Goal: Task Accomplishment & Management: Use online tool/utility

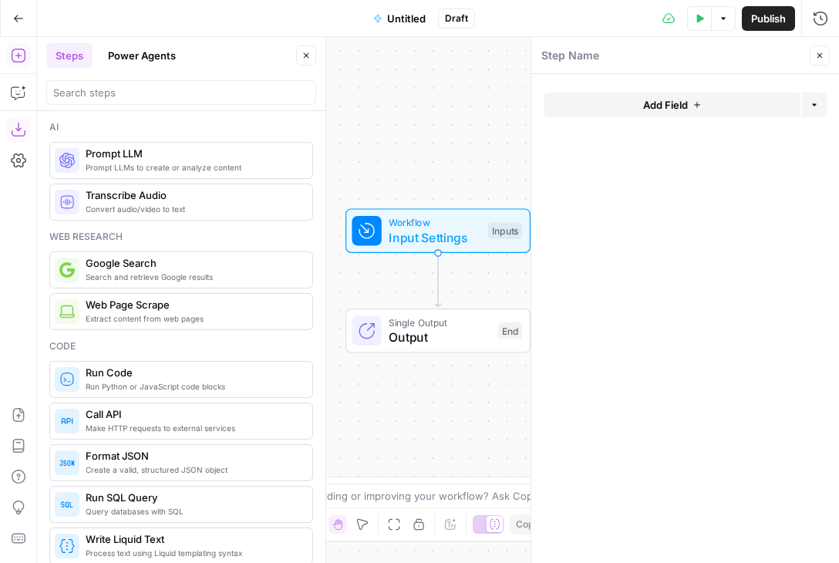
click at [182, 278] on span "Search and retrieve Google results" at bounding box center [193, 277] width 214 height 12
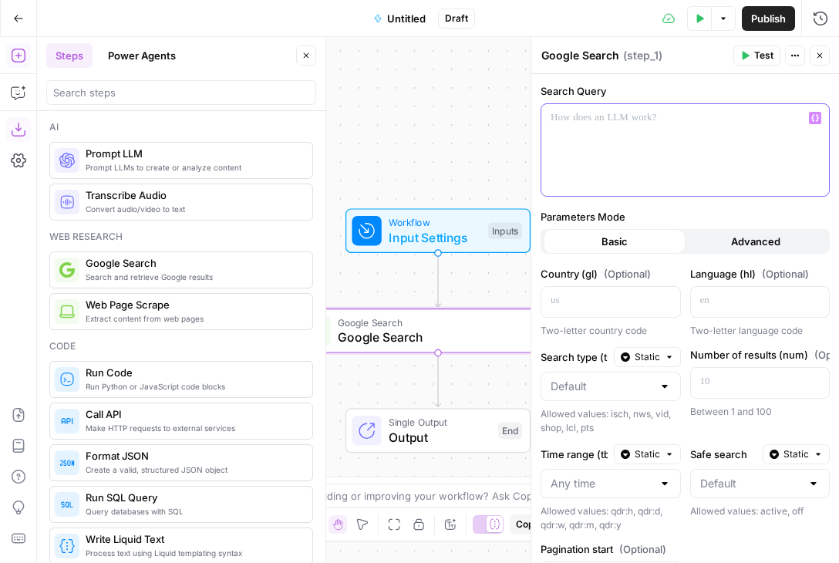
click at [657, 148] on div at bounding box center [685, 150] width 288 height 92
drag, startPoint x: 757, startPoint y: 118, endPoint x: 538, endPoint y: 119, distance: 218.9
click at [538, 119] on div "**********" at bounding box center [684, 300] width 308 height 526
click at [818, 60] on button "Close" at bounding box center [819, 55] width 20 height 20
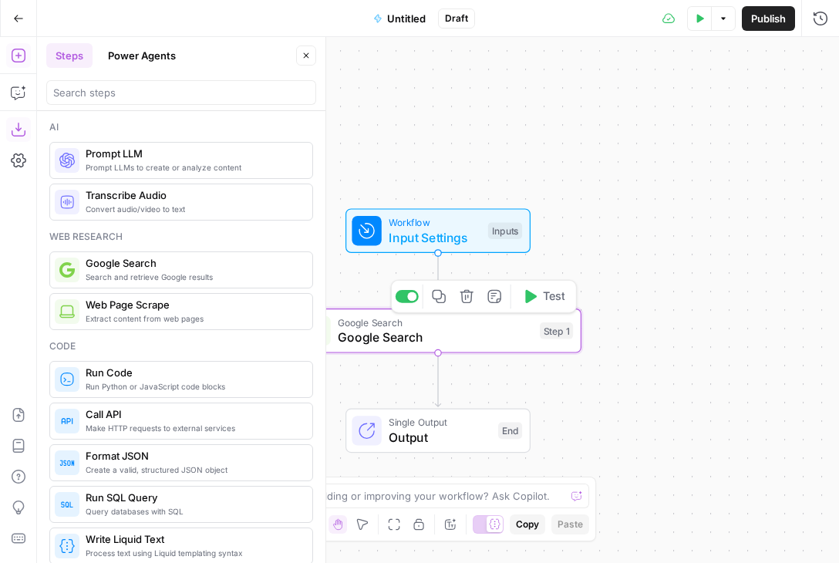
click at [465, 294] on icon "button" at bounding box center [465, 296] width 13 height 13
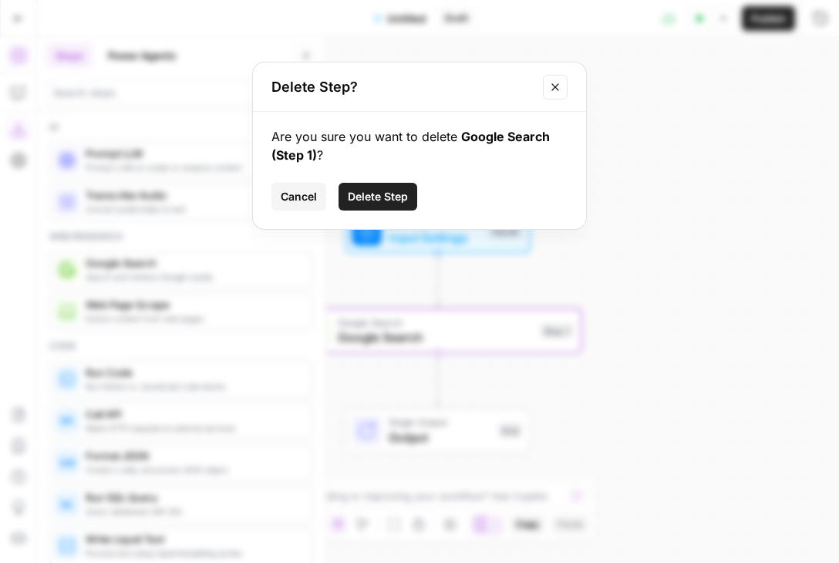
click at [389, 197] on span "Delete Step" at bounding box center [378, 196] width 60 height 15
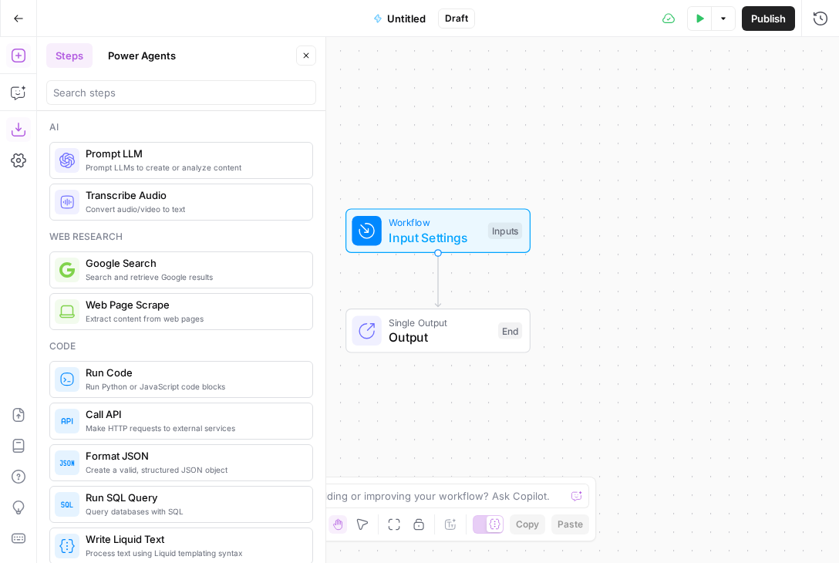
click at [11, 18] on button "Go Back" at bounding box center [19, 19] width 28 height 28
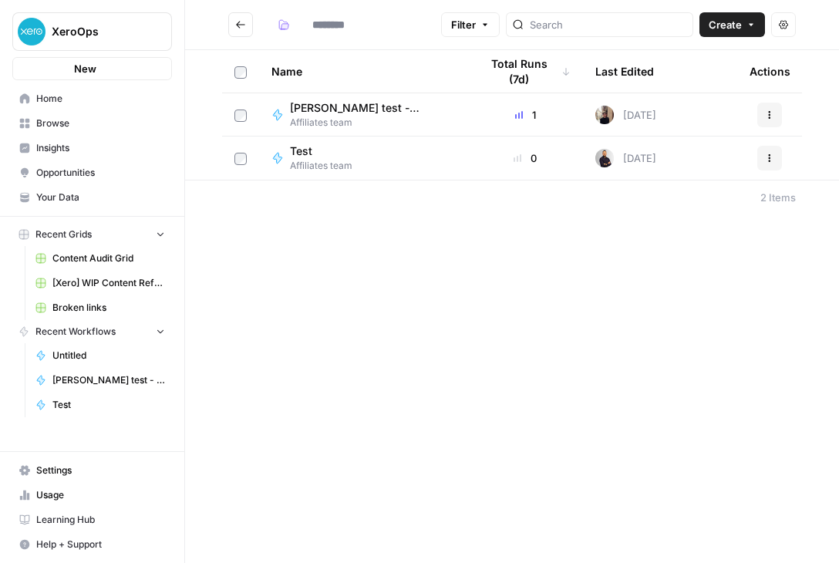
type input "**********"
click at [79, 357] on span "Untitled" at bounding box center [108, 355] width 113 height 14
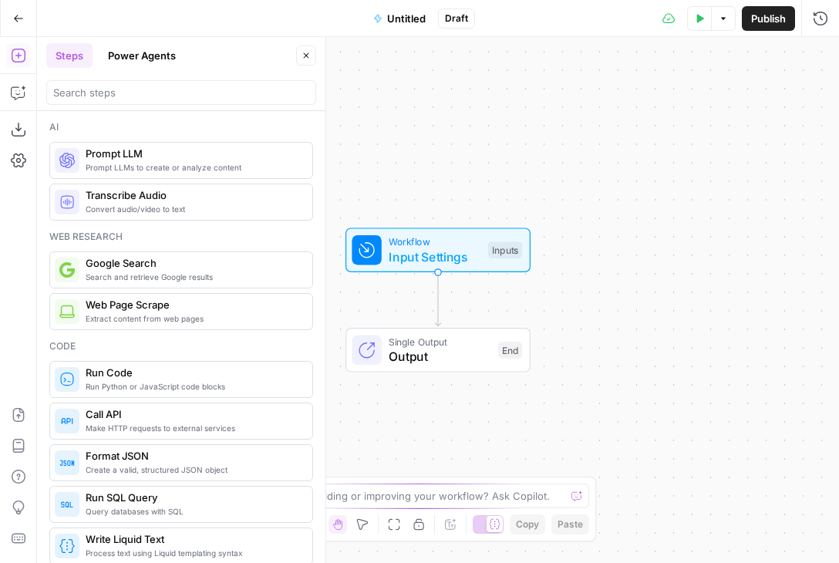
click at [405, 20] on span "Untitled" at bounding box center [406, 18] width 39 height 15
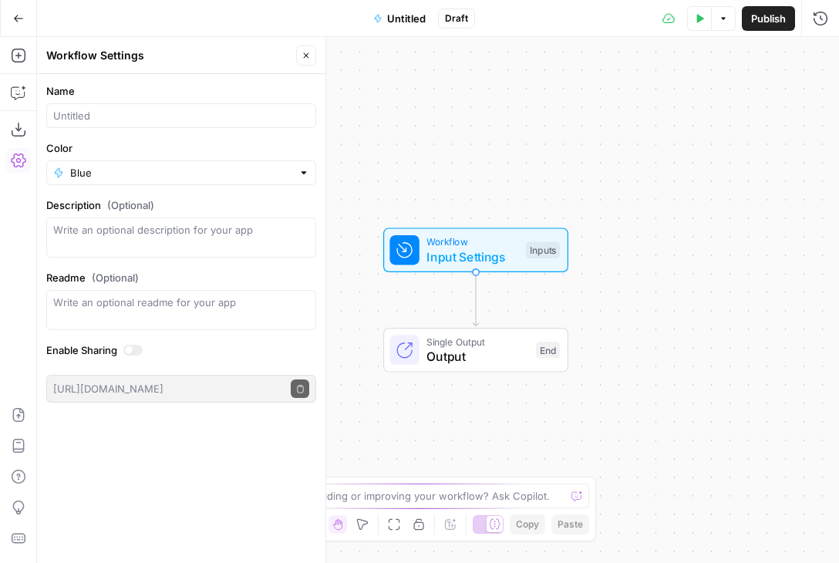
click at [405, 20] on span "Untitled" at bounding box center [406, 18] width 39 height 15
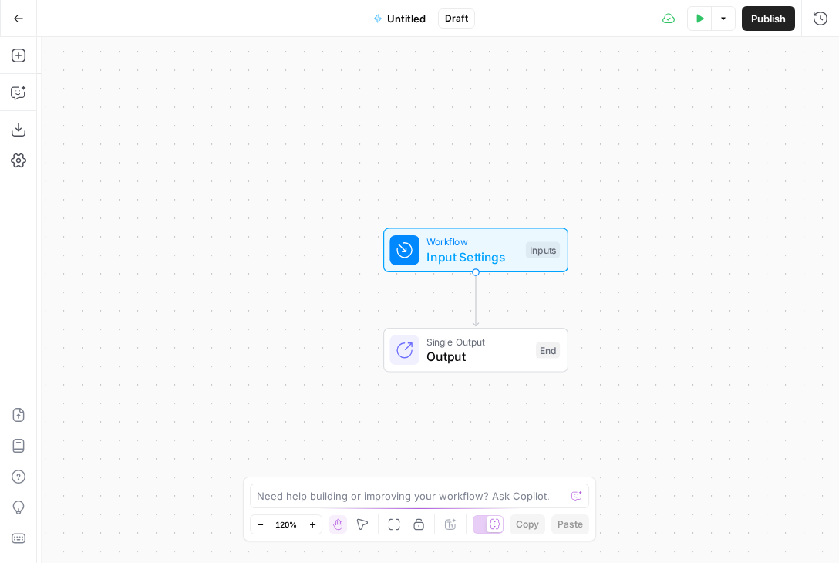
click at [405, 20] on span "Untitled" at bounding box center [406, 18] width 39 height 15
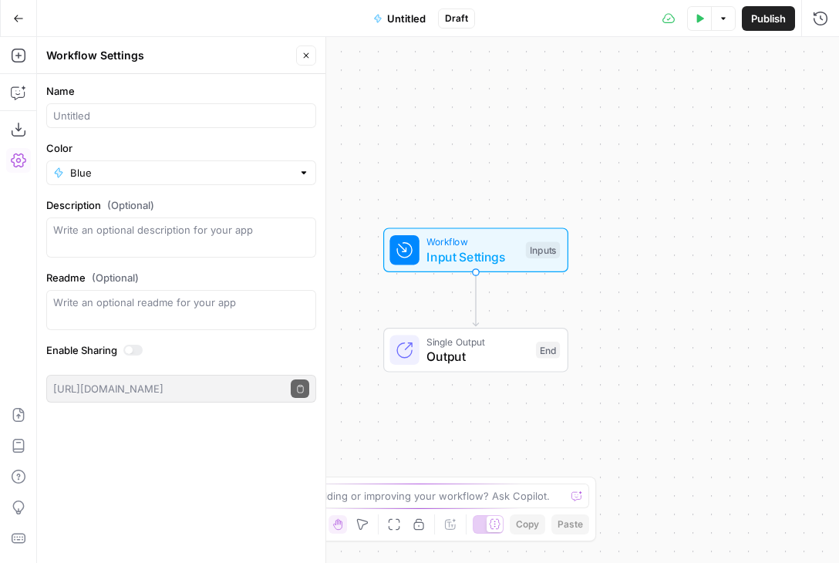
click at [83, 106] on div at bounding box center [181, 115] width 270 height 25
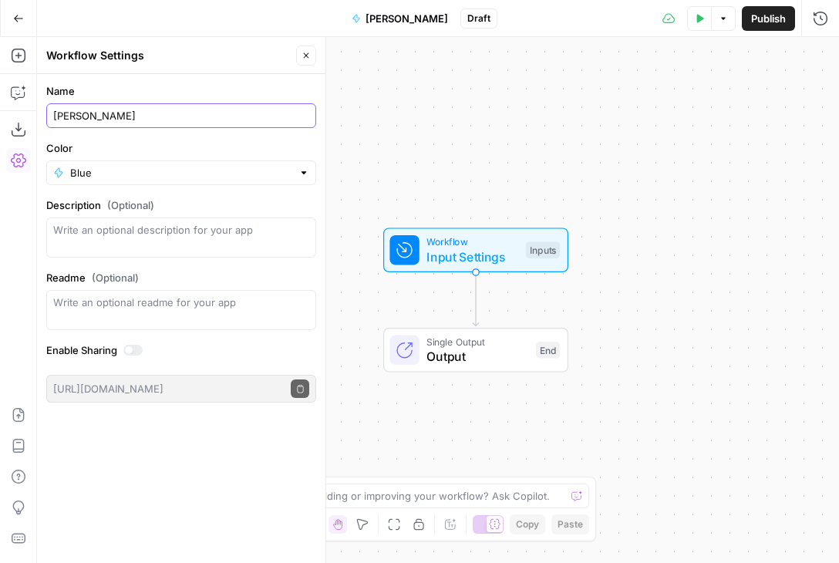
type input "[PERSON_NAME]"
click at [175, 157] on div "Color Blue" at bounding box center [181, 162] width 270 height 45
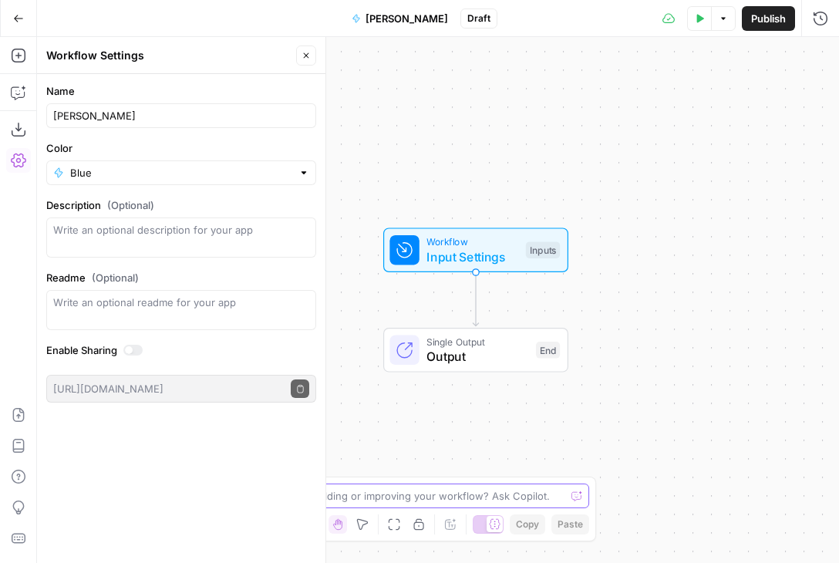
click at [409, 502] on textarea at bounding box center [411, 495] width 308 height 15
type textarea "Help me build a workflow"
drag, startPoint x: 390, startPoint y: 486, endPoint x: 236, endPoint y: 473, distance: 154.7
click at [236, 473] on body "XeroOps New Home Browse Insights Opportunities Your Data Recent Grids Content A…" at bounding box center [419, 281] width 839 height 563
click at [394, 495] on textarea "Help me build a workflow" at bounding box center [404, 495] width 294 height 15
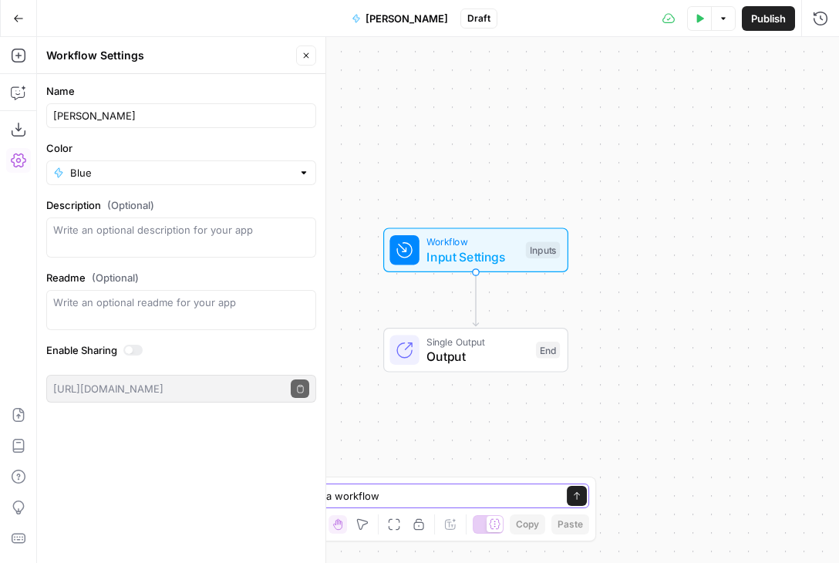
drag, startPoint x: 394, startPoint y: 495, endPoint x: 243, endPoint y: 489, distance: 151.2
click at [243, 489] on div "Help me build a workflow Help me build a workflow Send Zoom Out 120% Zoom In Ha…" at bounding box center [419, 508] width 353 height 65
click at [345, 499] on textarea "[PERSON_NAME] report generator" at bounding box center [404, 495] width 294 height 15
click at [459, 496] on textarea "[PERSON_NAME] - Campaign report generator" at bounding box center [404, 495] width 294 height 15
drag, startPoint x: 444, startPoint y: 493, endPoint x: 143, endPoint y: 484, distance: 301.5
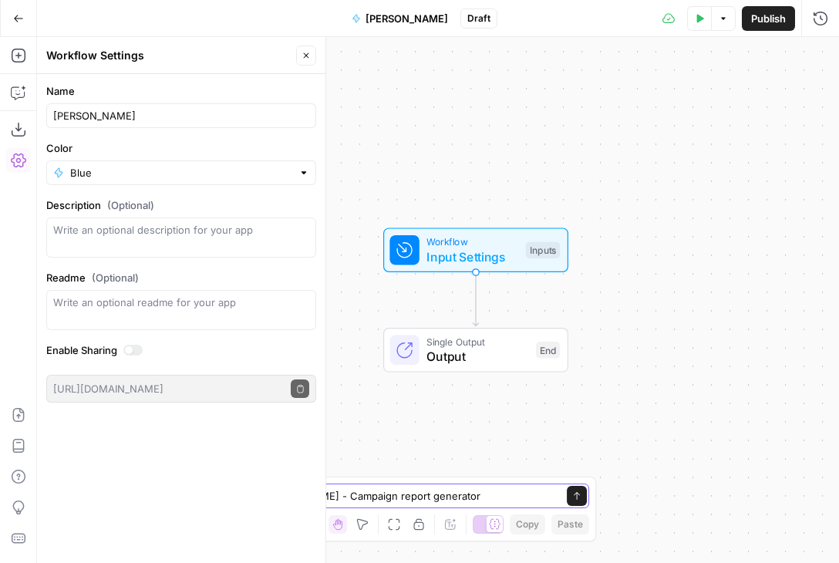
click at [143, 484] on body "XeroOps New Home Browse Insights Opportunities Your Data Recent Grids Content A…" at bounding box center [419, 281] width 839 height 563
type textarea "[PERSON_NAME] - Campaign report generator"
click at [407, 21] on span "[PERSON_NAME]" at bounding box center [406, 18] width 82 height 15
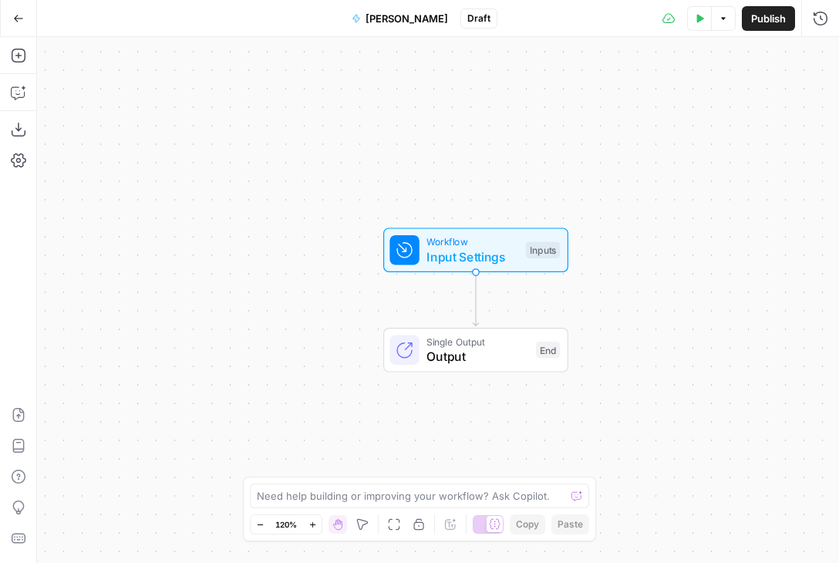
click at [399, 19] on span "[PERSON_NAME]" at bounding box center [406, 18] width 82 height 15
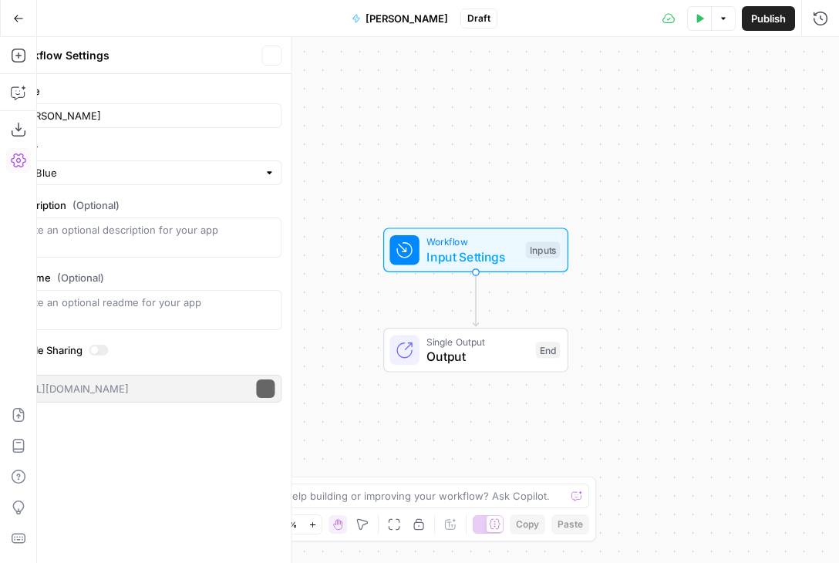
click at [399, 19] on span "[PERSON_NAME]" at bounding box center [406, 18] width 82 height 15
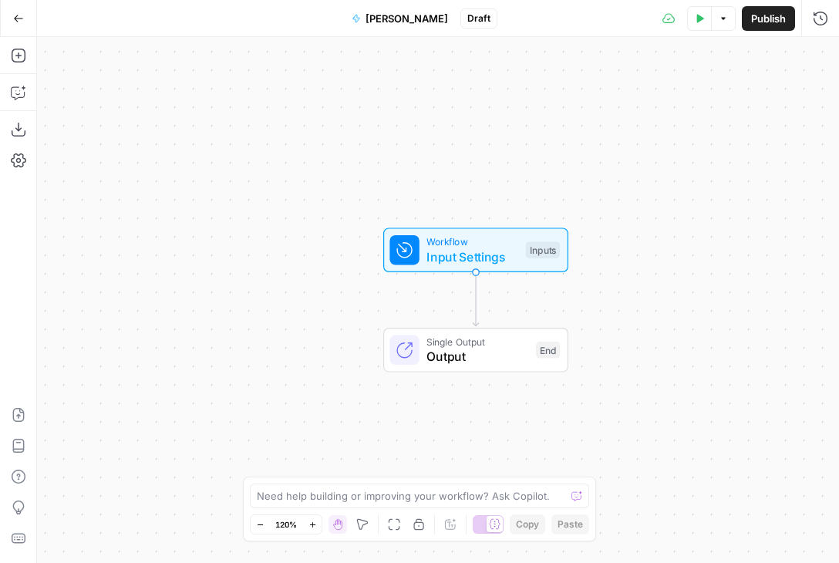
click at [399, 19] on span "[PERSON_NAME]" at bounding box center [406, 18] width 82 height 15
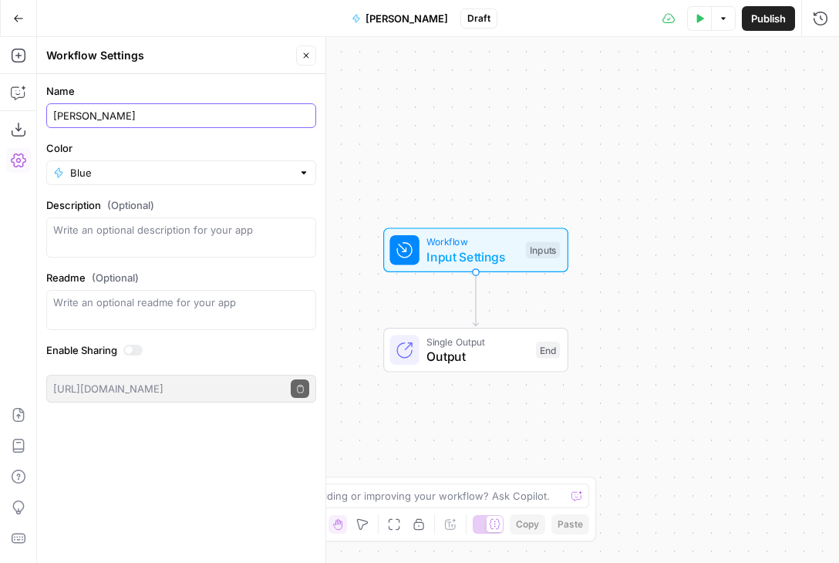
drag, startPoint x: 130, startPoint y: 119, endPoint x: 89, endPoint y: 116, distance: 41.7
click at [89, 116] on input "[PERSON_NAME]" at bounding box center [181, 115] width 256 height 15
paste input "[PERSON_NAME] - Campaign report generator"
drag, startPoint x: 89, startPoint y: 115, endPoint x: 37, endPoint y: 111, distance: 52.6
click at [37, 111] on form "Name [PERSON_NAME] [PERSON_NAME] - Campaign report generator Color Blue Descrip…" at bounding box center [181, 243] width 288 height 338
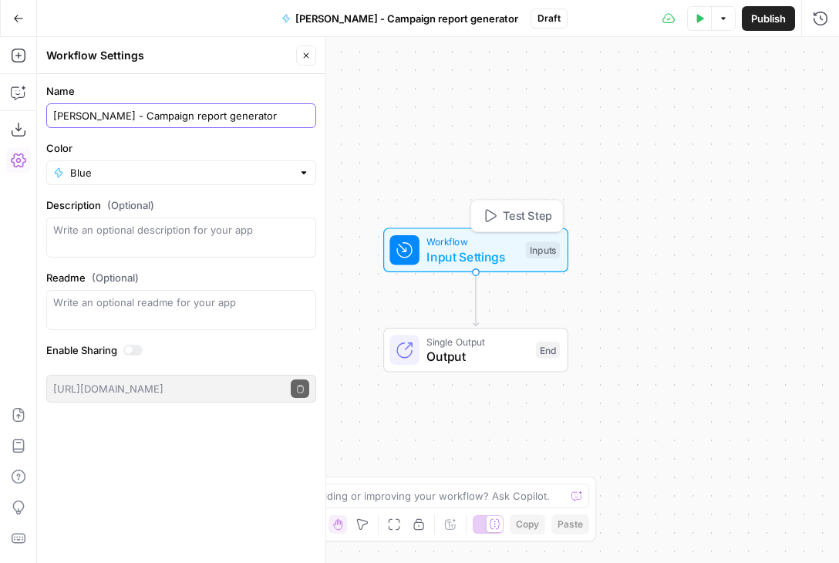
type input "[PERSON_NAME] - Campaign report generator"
click at [474, 250] on span "Input Settings" at bounding box center [472, 256] width 92 height 18
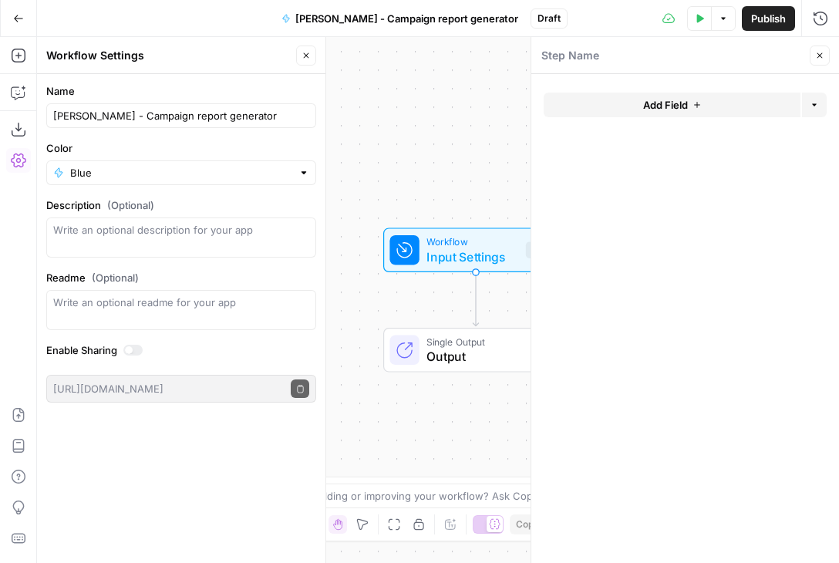
click at [678, 104] on span "Add Field" at bounding box center [665, 104] width 45 height 15
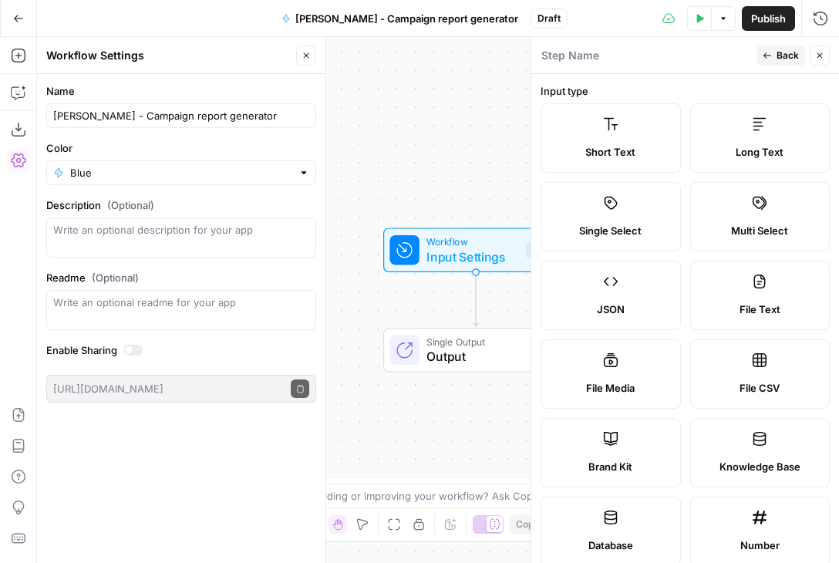
click at [618, 136] on label "Short Text" at bounding box center [610, 137] width 140 height 69
click at [684, 258] on div "Short Text Long Text Single Select Multi Select JSON File Text File Media File …" at bounding box center [684, 334] width 289 height 462
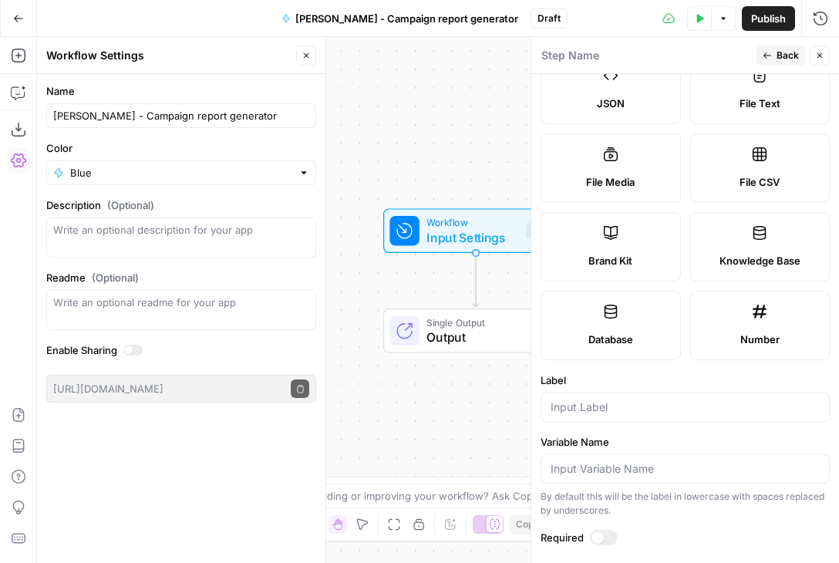
scroll to position [392, 0]
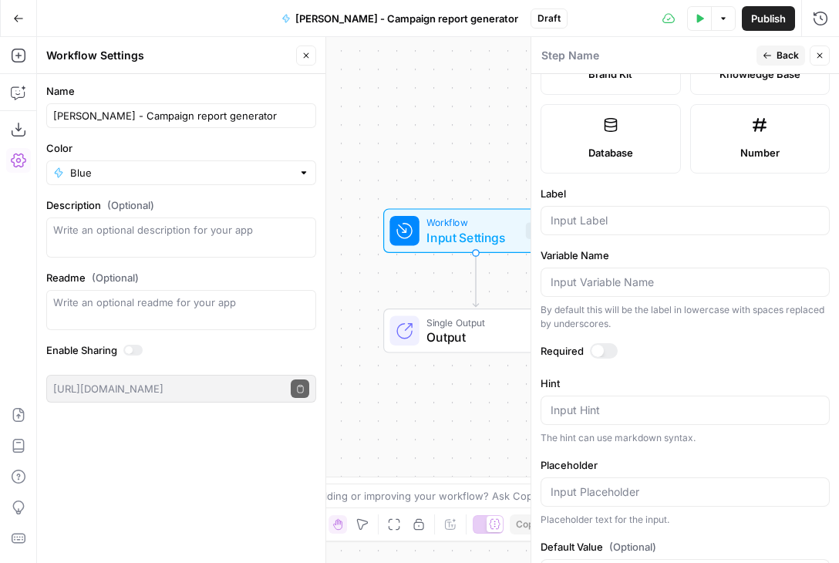
drag, startPoint x: 684, startPoint y: 222, endPoint x: 674, endPoint y: 523, distance: 300.8
click at [674, 523] on form "Input type Short Text Long Text Single Select Multi Select JSON File Text File …" at bounding box center [685, 318] width 308 height 489
click at [676, 252] on label "Variable Name" at bounding box center [684, 254] width 289 height 15
click at [676, 274] on input "Variable Name" at bounding box center [684, 281] width 269 height 15
click at [621, 218] on input "Label" at bounding box center [684, 220] width 269 height 15
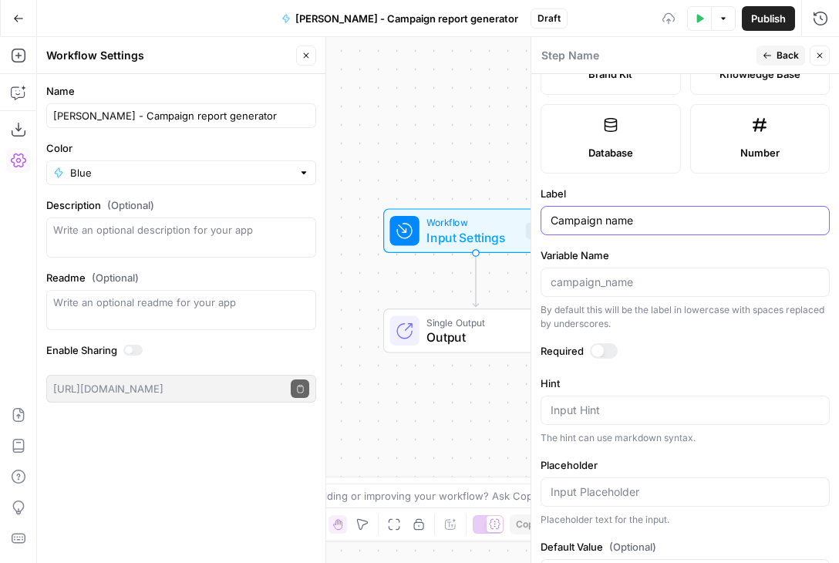
type input "Campaign name"
click at [714, 351] on label "Required" at bounding box center [684, 350] width 289 height 15
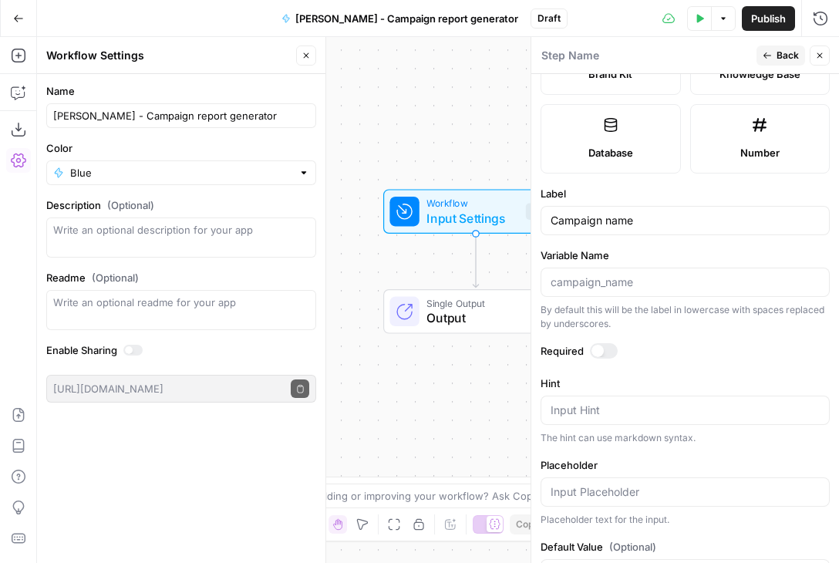
click at [779, 52] on span "Back" at bounding box center [787, 56] width 22 height 14
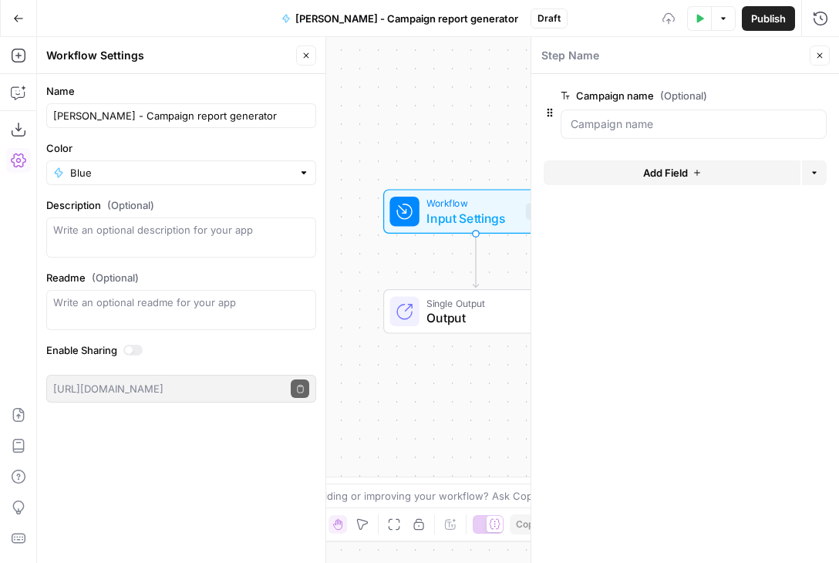
click at [678, 173] on span "Add Field" at bounding box center [665, 172] width 45 height 15
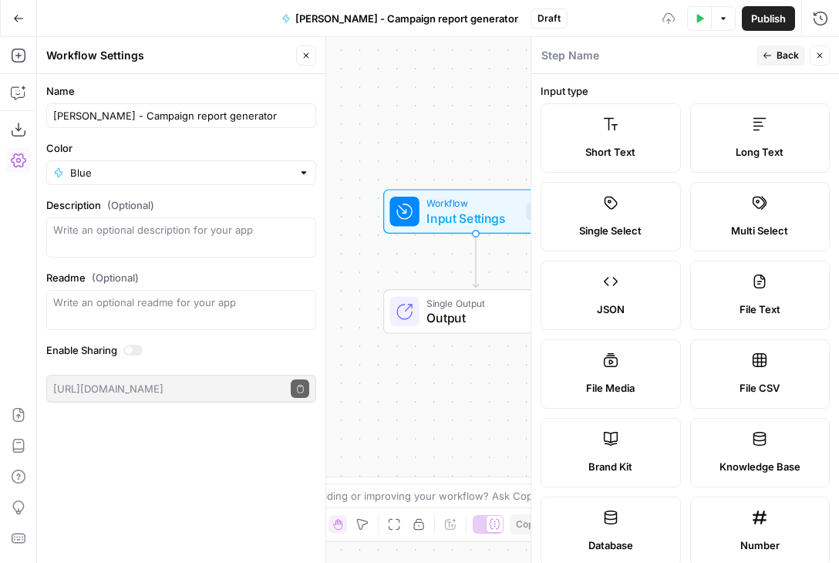
click at [648, 156] on div "Short Text" at bounding box center [610, 151] width 114 height 15
drag, startPoint x: 684, startPoint y: 217, endPoint x: 691, endPoint y: 530, distance: 313.8
click at [698, 556] on div "Short Text Long Text Single Select Multi Select JSON File Text File Media File …" at bounding box center [684, 334] width 289 height 462
click at [686, 514] on div "Short Text Long Text Single Select Multi Select JSON File Text File Media File …" at bounding box center [684, 334] width 289 height 462
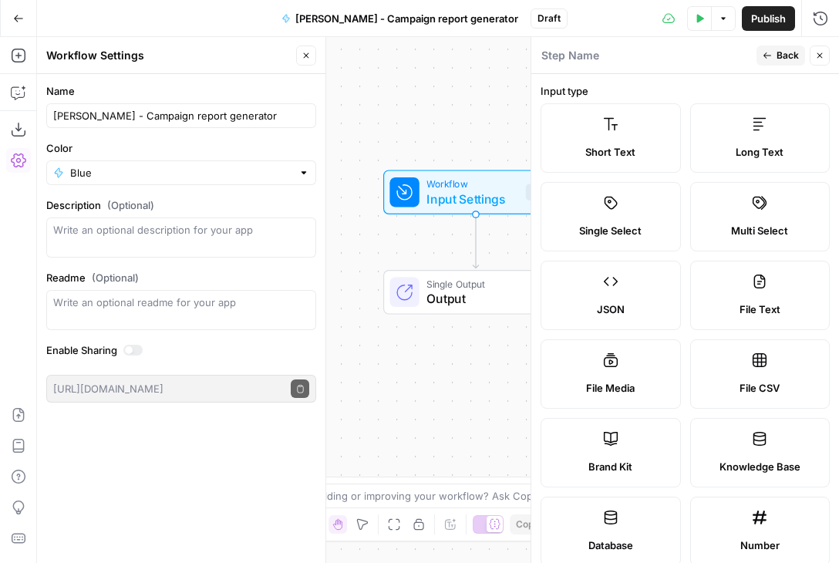
scroll to position [448, 0]
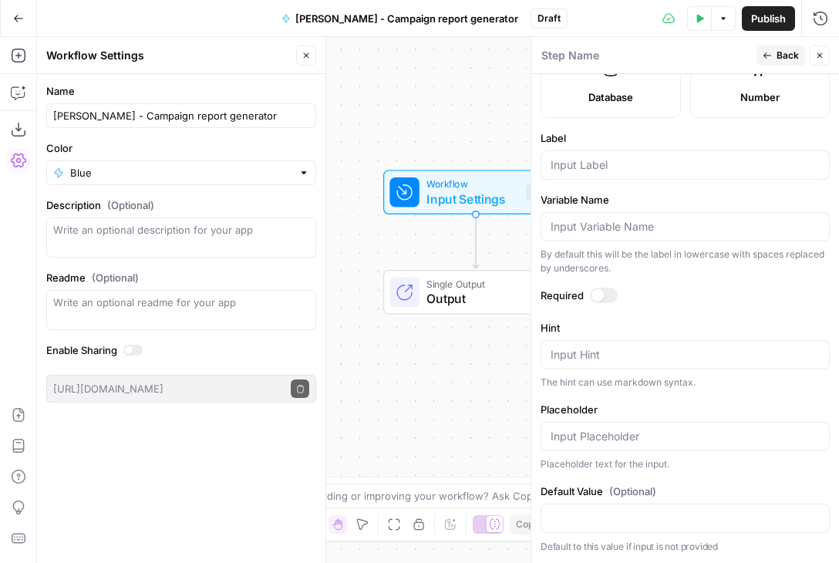
drag, startPoint x: 686, startPoint y: 514, endPoint x: 691, endPoint y: 506, distance: 9.0
click at [687, 562] on html "XeroOps New Home Browse Insights Opportunities Your Data Recent Grids Content A…" at bounding box center [419, 281] width 839 height 563
click at [577, 163] on input "Label" at bounding box center [684, 164] width 269 height 15
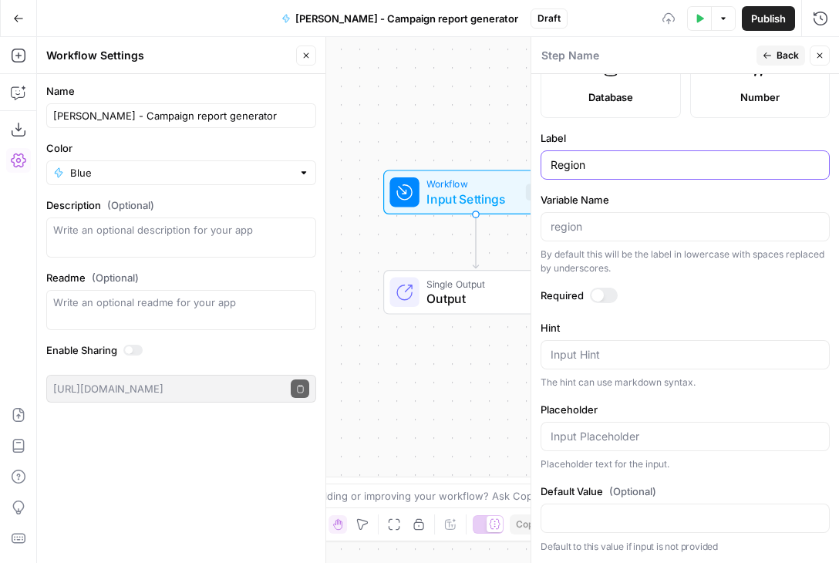
type input "Region"
click at [633, 139] on label "Label" at bounding box center [684, 137] width 289 height 15
click at [633, 157] on input "Region" at bounding box center [684, 164] width 269 height 15
click at [773, 56] on button "Back" at bounding box center [780, 55] width 49 height 20
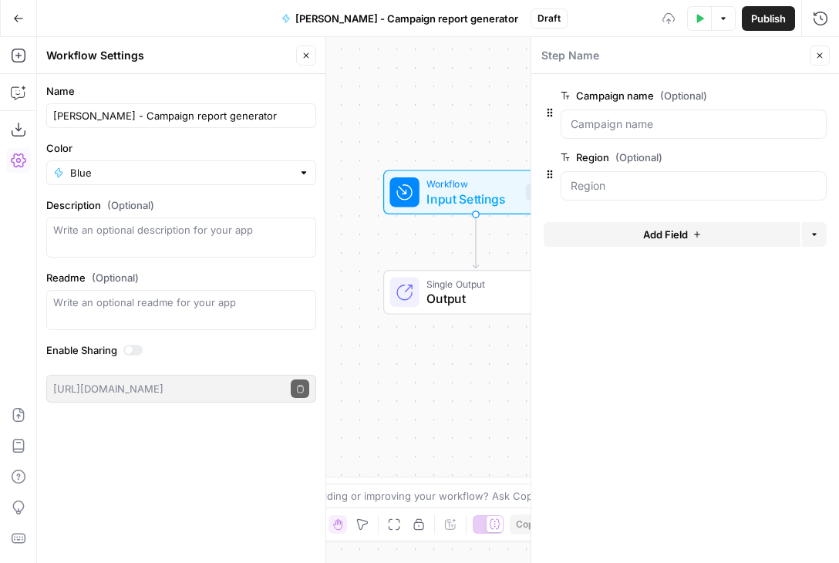
click at [664, 233] on span "Add Field" at bounding box center [665, 234] width 45 height 15
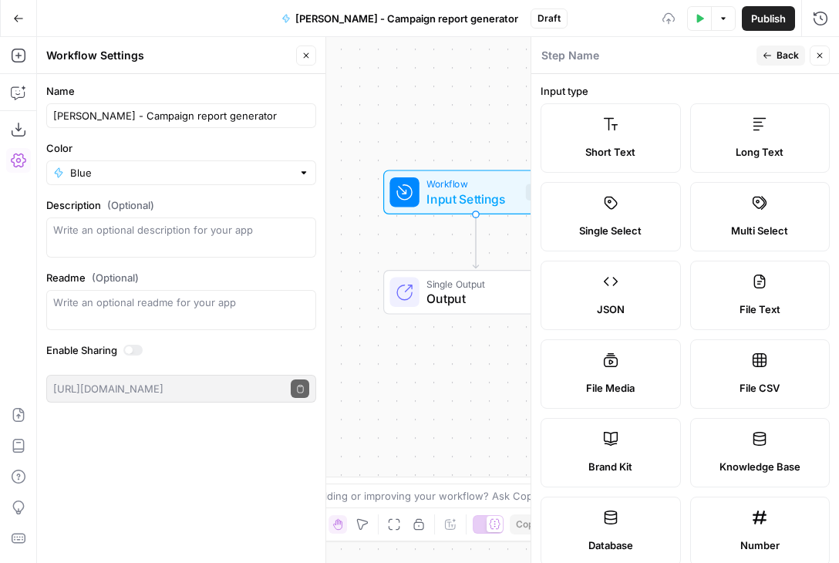
click at [629, 150] on span "Short Text" at bounding box center [610, 151] width 50 height 15
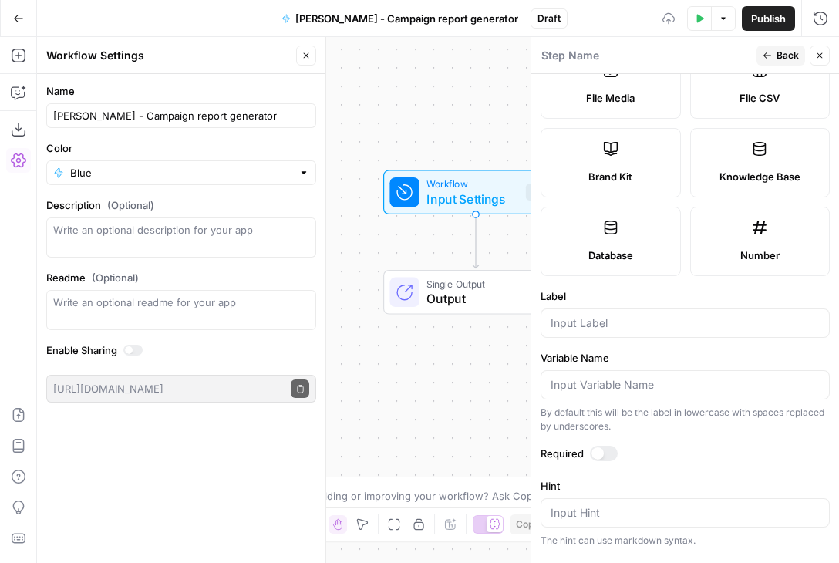
drag, startPoint x: 684, startPoint y: 210, endPoint x: 693, endPoint y: 564, distance: 353.9
click at [693, 562] on html "XeroOps New Home Browse Insights Opportunities Your Data Recent Grids Content A…" at bounding box center [419, 281] width 839 height 563
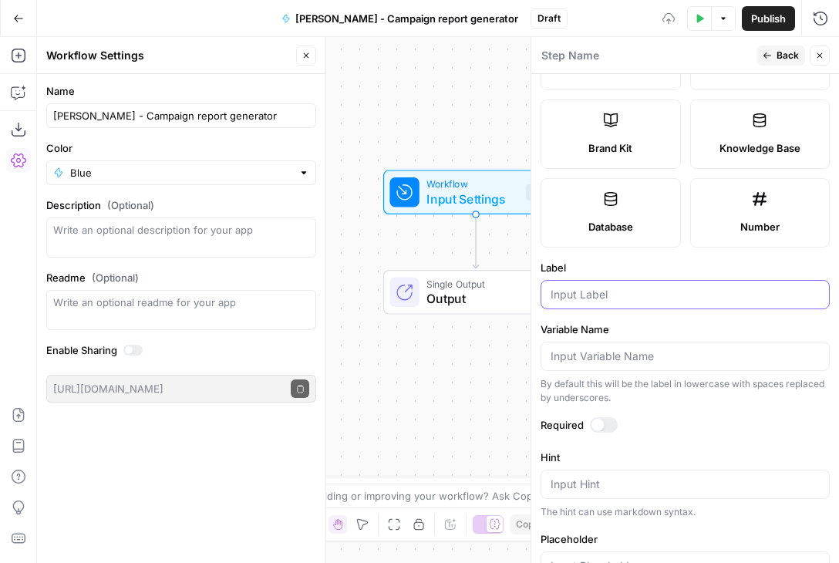
click at [595, 291] on input "Label" at bounding box center [684, 294] width 269 height 15
type input "Period"
click at [668, 328] on label "Variable Name" at bounding box center [684, 328] width 289 height 15
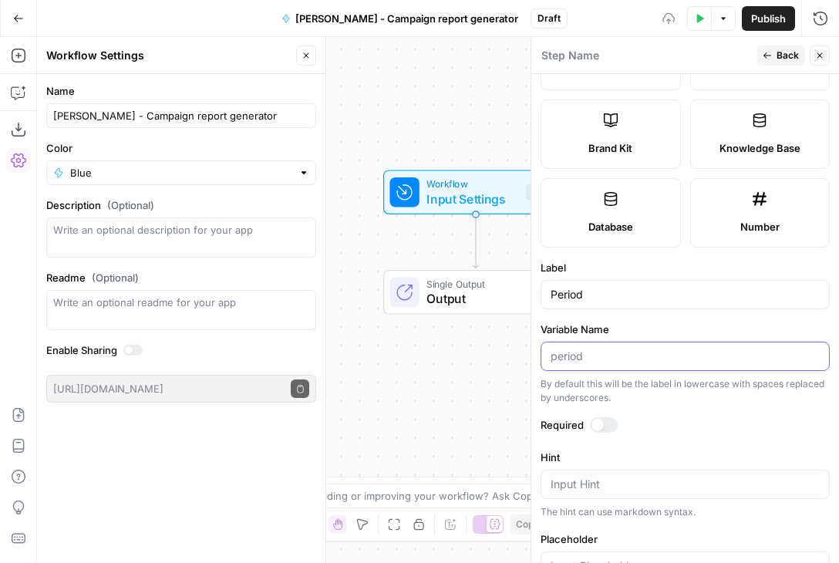
click at [668, 348] on input "Variable Name" at bounding box center [684, 355] width 269 height 15
click at [694, 326] on label "Variable Name" at bounding box center [684, 328] width 289 height 15
click at [694, 348] on input "Variable Name" at bounding box center [684, 355] width 269 height 15
click at [735, 230] on div "Number" at bounding box center [760, 226] width 114 height 15
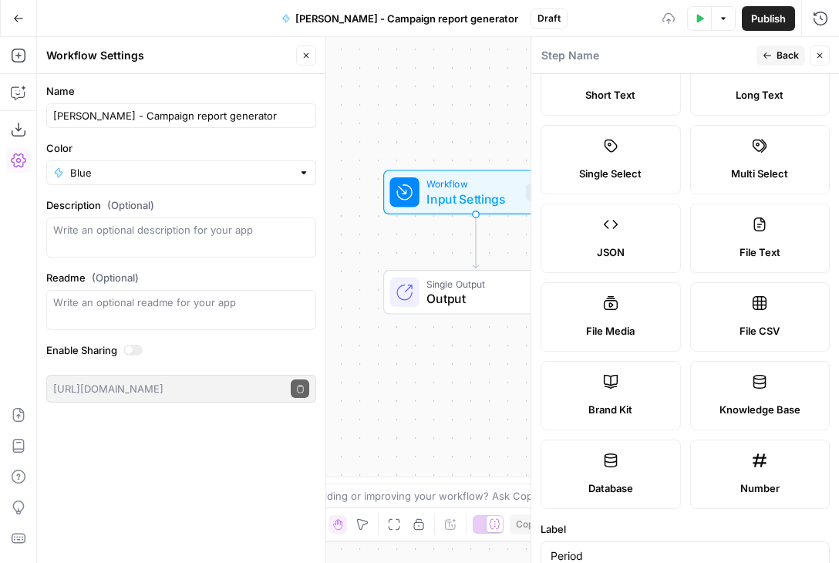
scroll to position [0, 0]
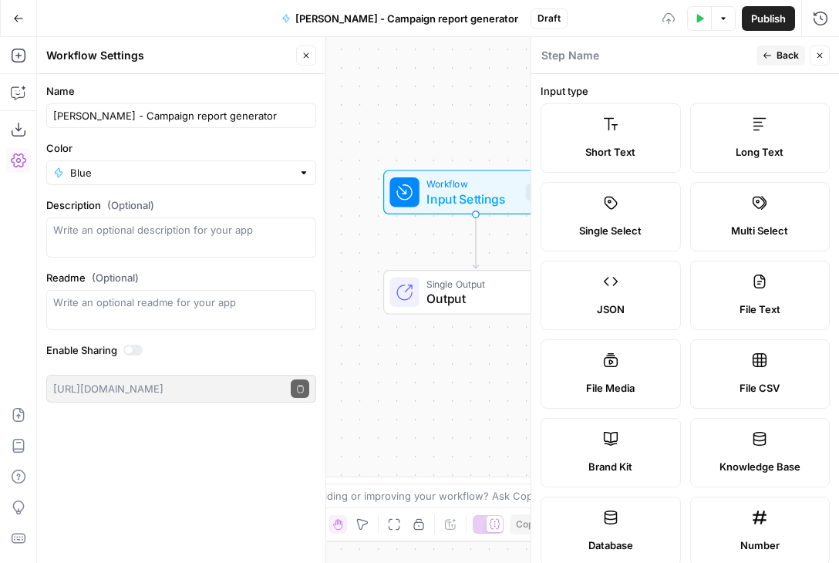
drag, startPoint x: 685, startPoint y: 220, endPoint x: 685, endPoint y: 64, distance: 155.7
click at [685, 64] on div "Step Name Back Close Input type Short Text Long Text Single Select Multi Select…" at bounding box center [684, 300] width 308 height 526
click at [597, 146] on span "Short Text" at bounding box center [610, 151] width 50 height 15
click at [777, 46] on button "Back" at bounding box center [780, 55] width 49 height 20
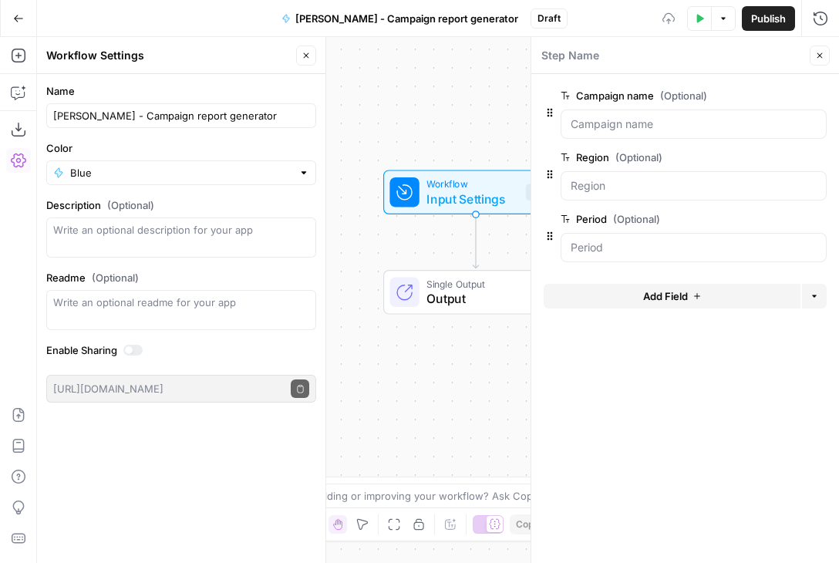
click at [668, 303] on span "Add Field" at bounding box center [665, 295] width 45 height 15
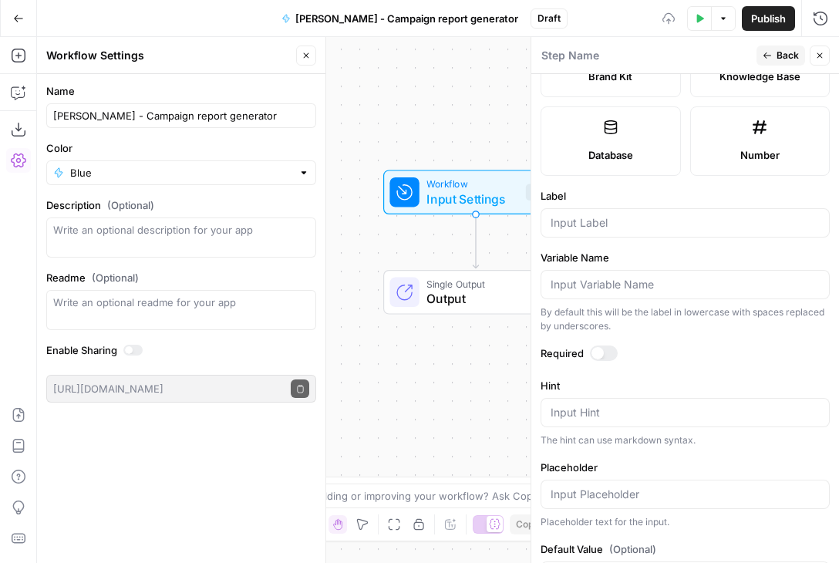
scroll to position [448, 0]
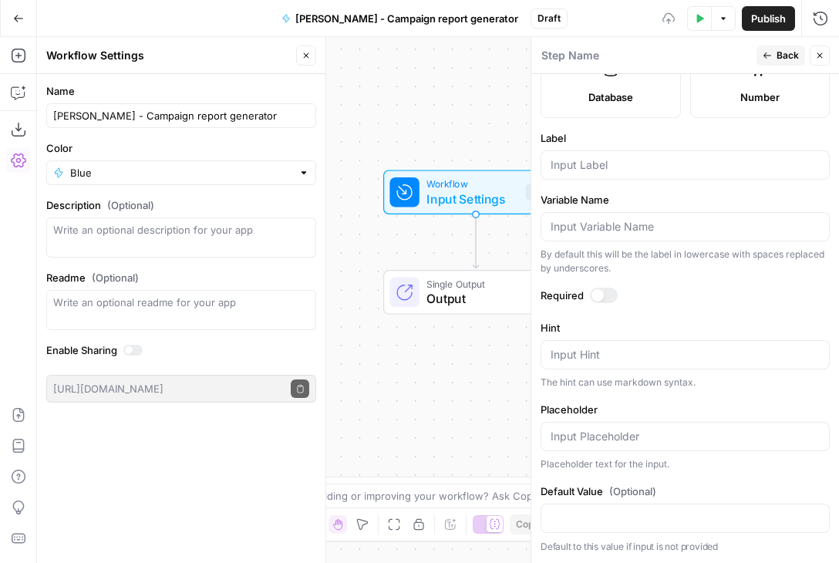
drag, startPoint x: 685, startPoint y: 341, endPoint x: 703, endPoint y: 576, distance: 235.8
click at [703, 562] on html "XeroOps New Home Browse Insights Opportunities Your Data Recent Grids Content A…" at bounding box center [419, 281] width 839 height 563
click at [750, 108] on label "Number" at bounding box center [760, 83] width 140 height 69
click at [637, 160] on input "Label" at bounding box center [684, 164] width 269 height 15
type input "Reviews Collected"
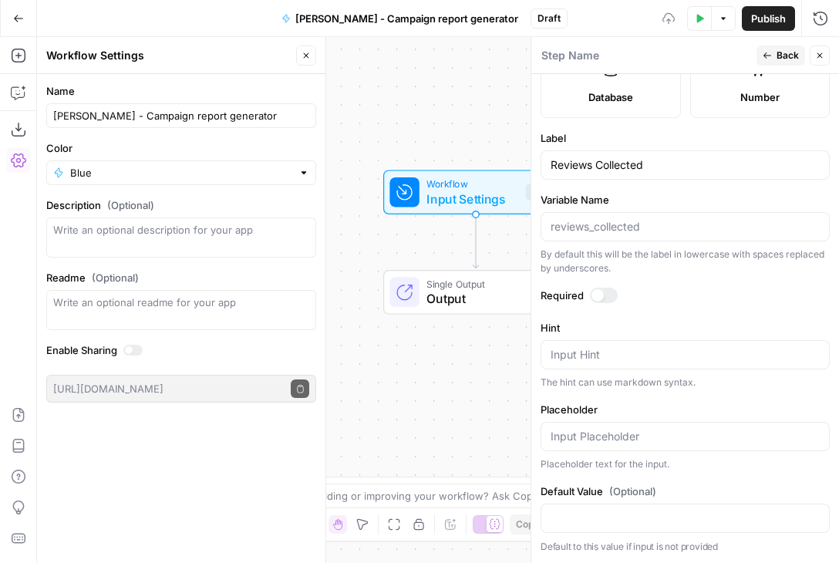
click at [684, 140] on label "Label" at bounding box center [684, 137] width 289 height 15
click at [684, 157] on input "Reviews Collected" at bounding box center [684, 164] width 269 height 15
drag, startPoint x: 681, startPoint y: 123, endPoint x: 681, endPoint y: 103, distance: 20.8
click at [681, 103] on form "Input type Short Text Long Text Single Select Multi Select JSON File Text File …" at bounding box center [685, 318] width 308 height 489
click at [778, 55] on span "Back" at bounding box center [787, 56] width 22 height 14
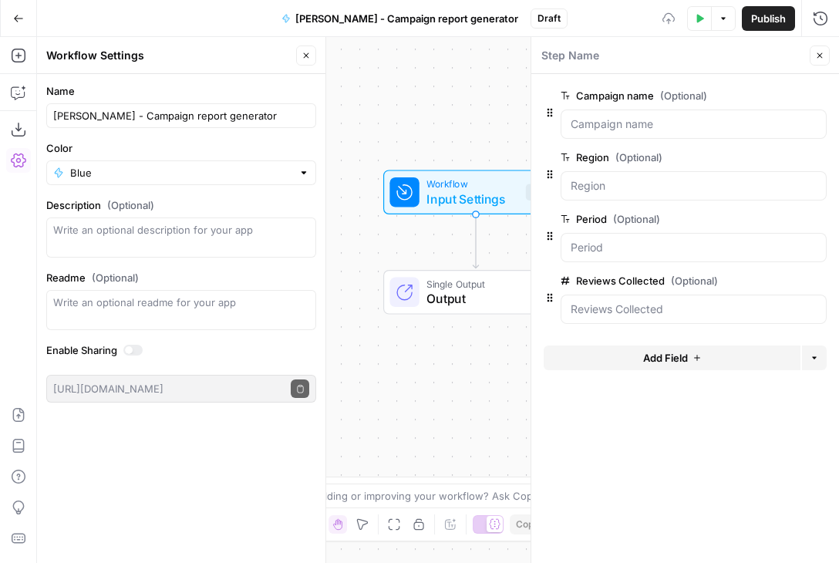
click at [680, 359] on span "Add Field" at bounding box center [665, 357] width 45 height 15
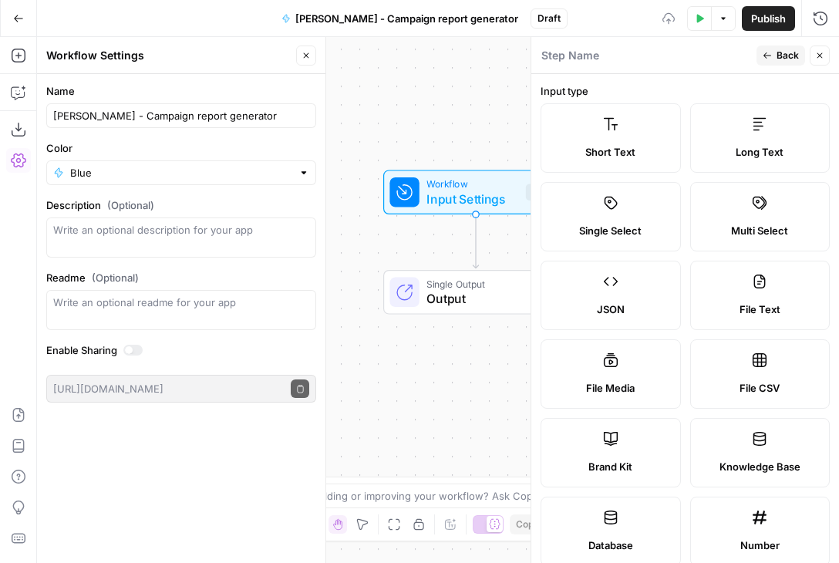
click at [759, 533] on label "Number" at bounding box center [760, 530] width 140 height 69
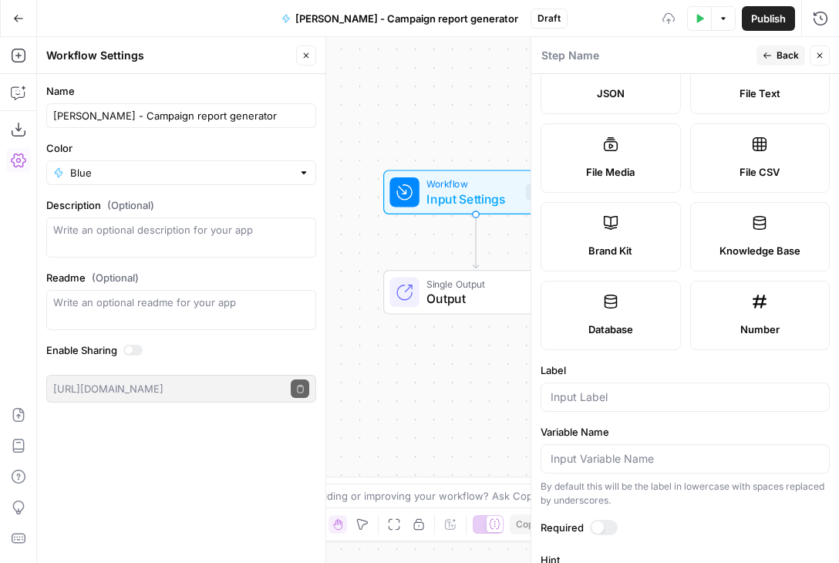
scroll to position [407, 0]
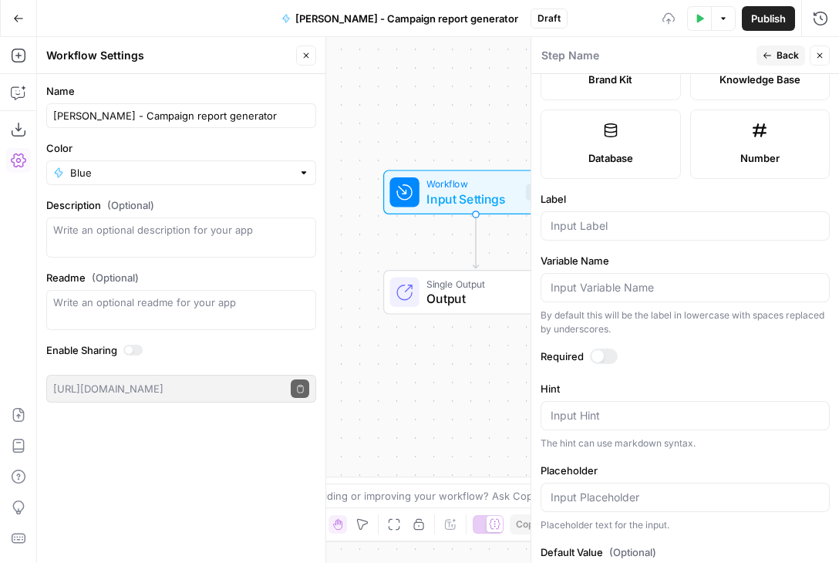
drag, startPoint x: 688, startPoint y: 484, endPoint x: 688, endPoint y: 501, distance: 17.0
click at [695, 562] on html "XeroOps New Home Browse Insights Opportunities Your Data Recent Grids Content A…" at bounding box center [419, 281] width 839 height 563
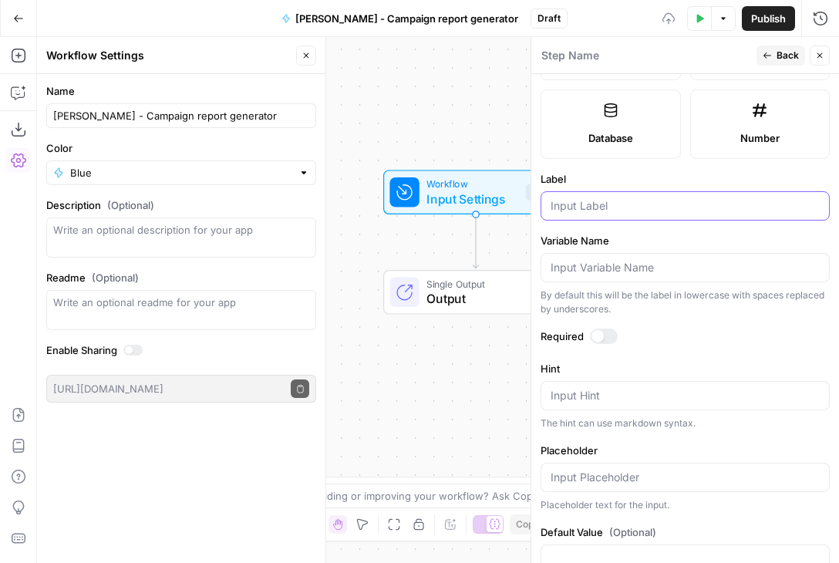
click at [567, 207] on input "Label" at bounding box center [684, 205] width 269 height 15
type input "Spend (USD)"
click at [681, 176] on label "Label" at bounding box center [684, 178] width 289 height 15
click at [681, 198] on input "Spend (USD)" at bounding box center [684, 205] width 269 height 15
click at [774, 58] on button "Back" at bounding box center [780, 55] width 49 height 20
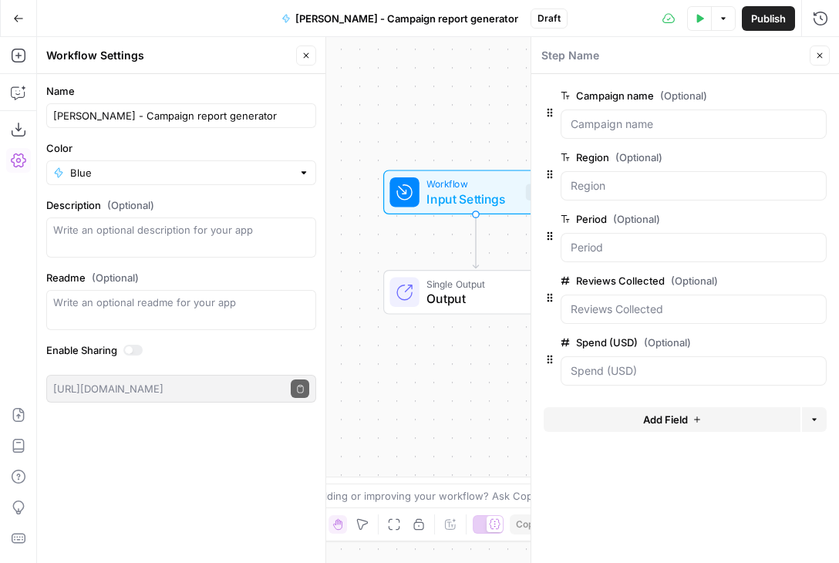
click at [654, 415] on span "Add Field" at bounding box center [665, 419] width 45 height 15
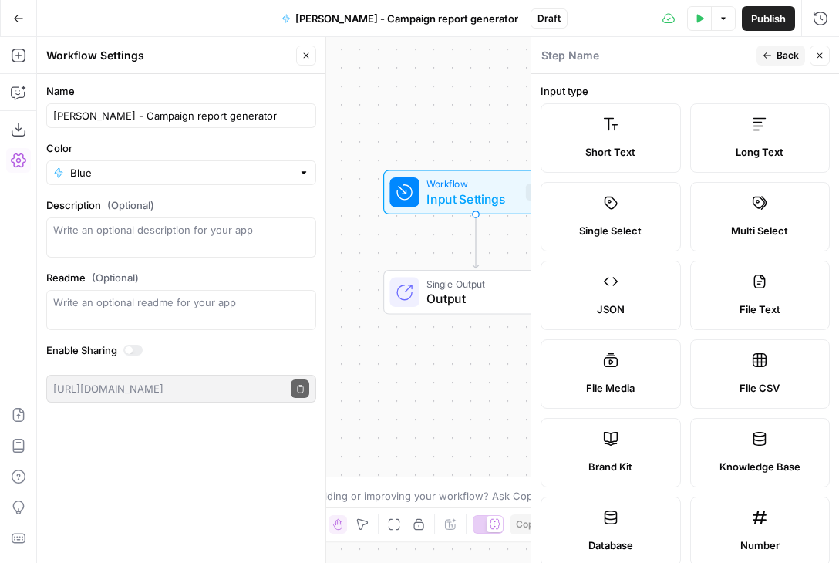
click at [684, 405] on div "Short Text Long Text Single Select Multi Select JSON File Text File Media File …" at bounding box center [684, 334] width 289 height 462
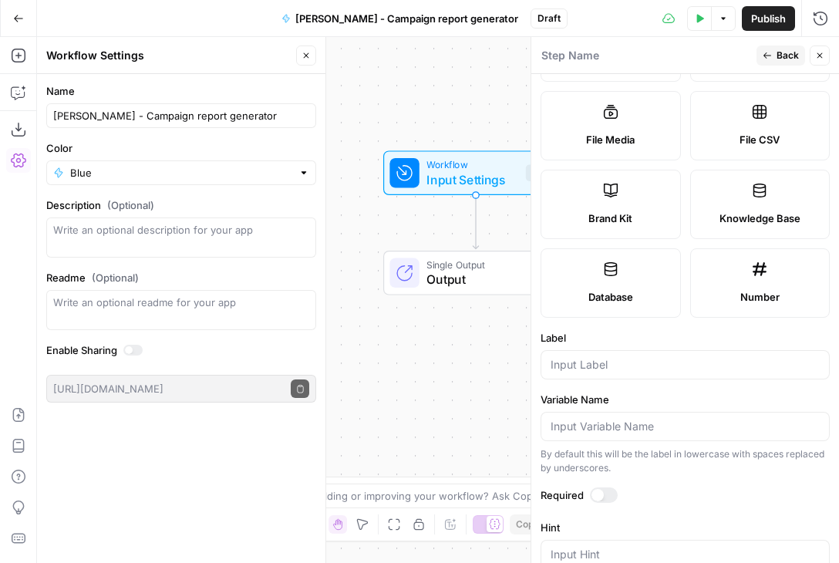
scroll to position [257, 0]
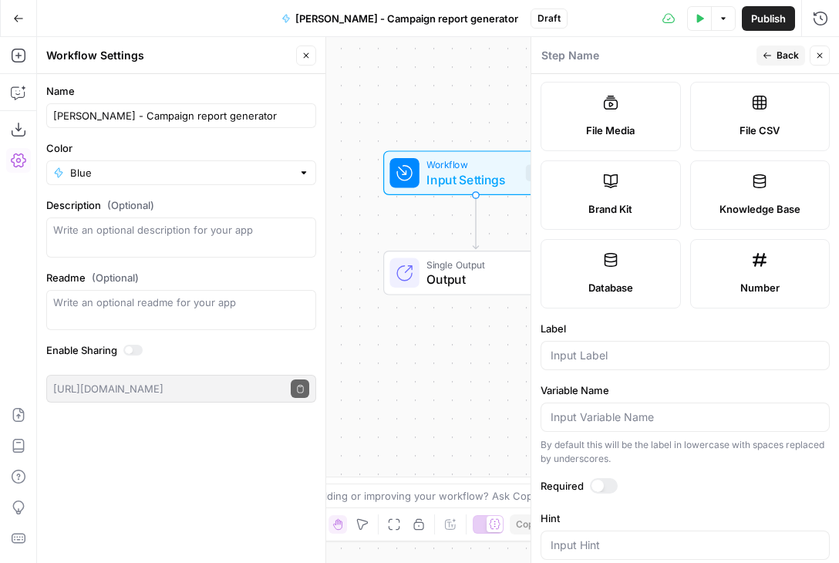
drag, startPoint x: 684, startPoint y: 405, endPoint x: 691, endPoint y: 465, distance: 60.6
click at [691, 465] on form "Input type Short Text Long Text Single Select Multi Select JSON File Text File …" at bounding box center [685, 318] width 308 height 489
click at [693, 325] on label "Label" at bounding box center [684, 328] width 289 height 15
click at [693, 348] on input "Label" at bounding box center [684, 355] width 269 height 15
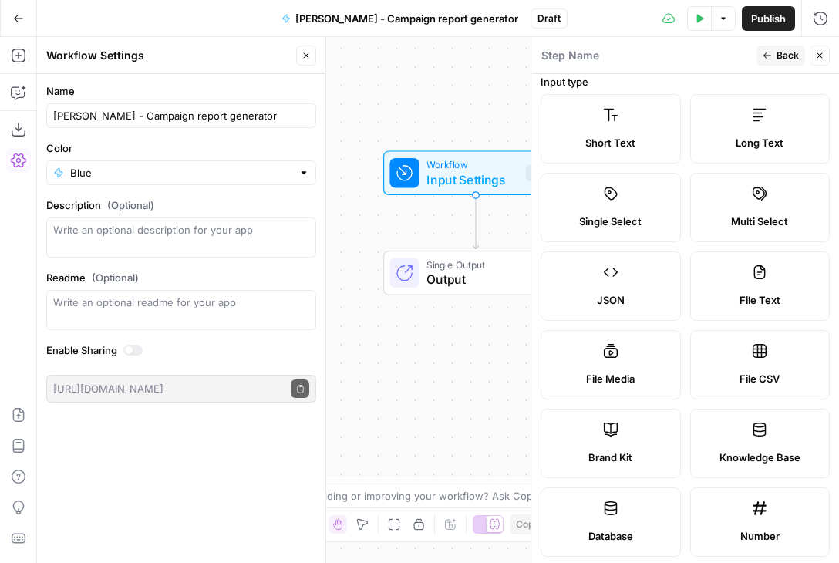
scroll to position [0, 0]
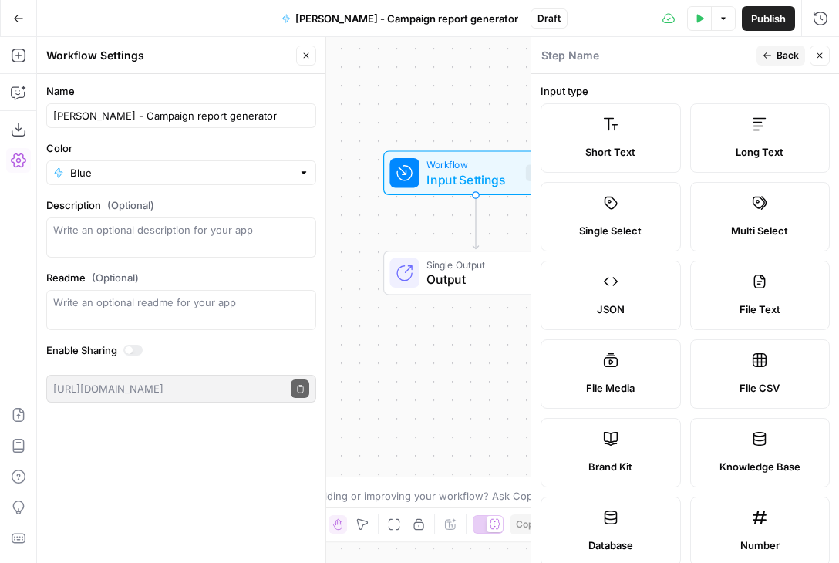
drag, startPoint x: 683, startPoint y: 277, endPoint x: 675, endPoint y: 123, distance: 155.1
click at [675, 123] on div "Short Text Long Text Single Select Multi Select JSON File Text File Media File …" at bounding box center [684, 334] width 289 height 462
click at [680, 264] on div "Short Text Long Text Single Select Multi Select JSON File Text File Media File …" at bounding box center [684, 334] width 289 height 462
click at [780, 59] on span "Back" at bounding box center [787, 56] width 22 height 14
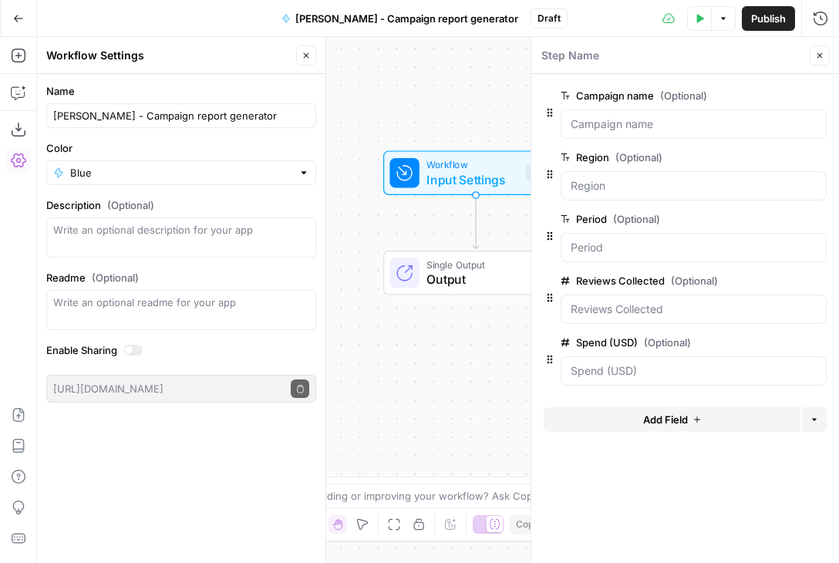
click at [444, 379] on div "Workflow Input Settings Inputs Single Output Output End" at bounding box center [438, 300] width 802 height 526
click at [596, 55] on textarea at bounding box center [570, 55] width 58 height 15
type textarea "b"
type textarea "Parametres"
click at [490, 92] on div "Workflow Input Settings Inputs Single Output Output End" at bounding box center [438, 300] width 802 height 526
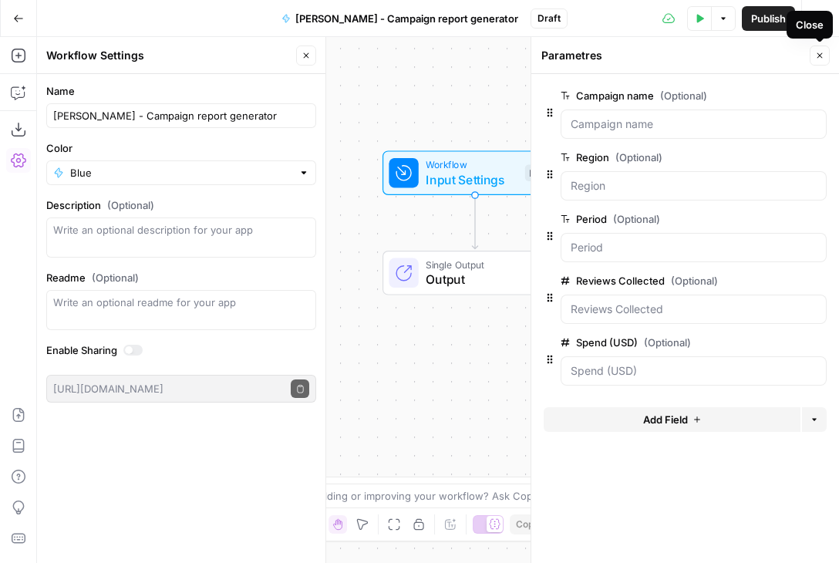
click at [827, 56] on button "Close" at bounding box center [819, 55] width 20 height 20
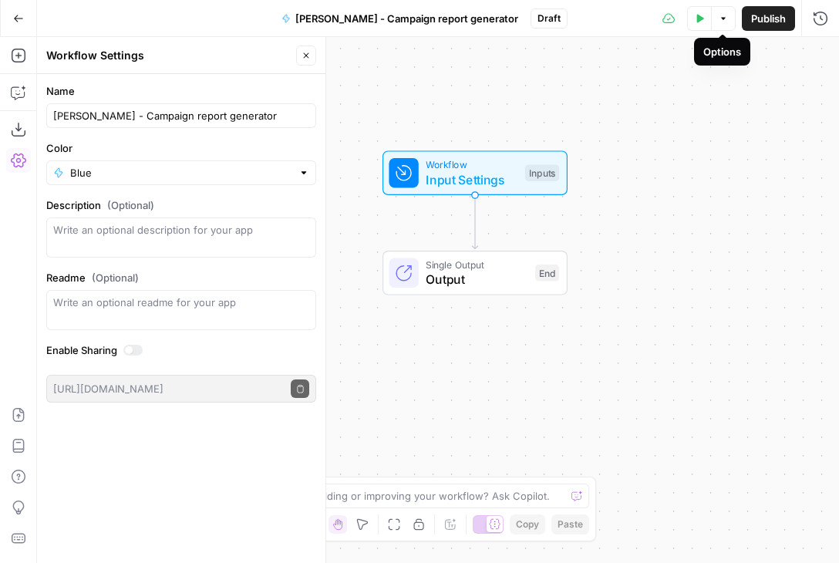
click at [724, 24] on button "Options" at bounding box center [723, 18] width 25 height 25
click at [470, 156] on div "Workflow Input Settings Inputs Test Step" at bounding box center [474, 172] width 185 height 45
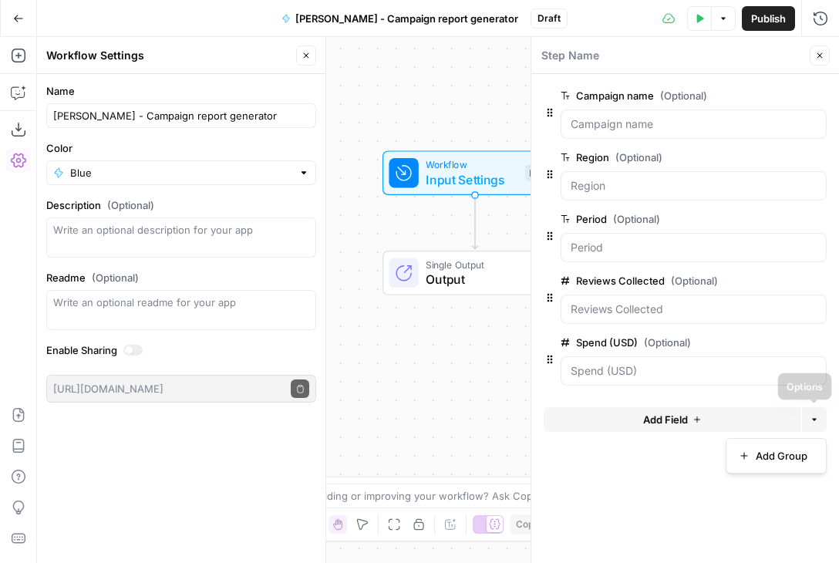
click at [815, 416] on icon "button" at bounding box center [813, 419] width 9 height 9
click at [425, 361] on div "Workflow Input Settings Inputs Single Output Output End" at bounding box center [438, 300] width 802 height 526
click at [588, 59] on textarea at bounding box center [570, 55] width 58 height 15
type textarea "P"
type textarea "Information"
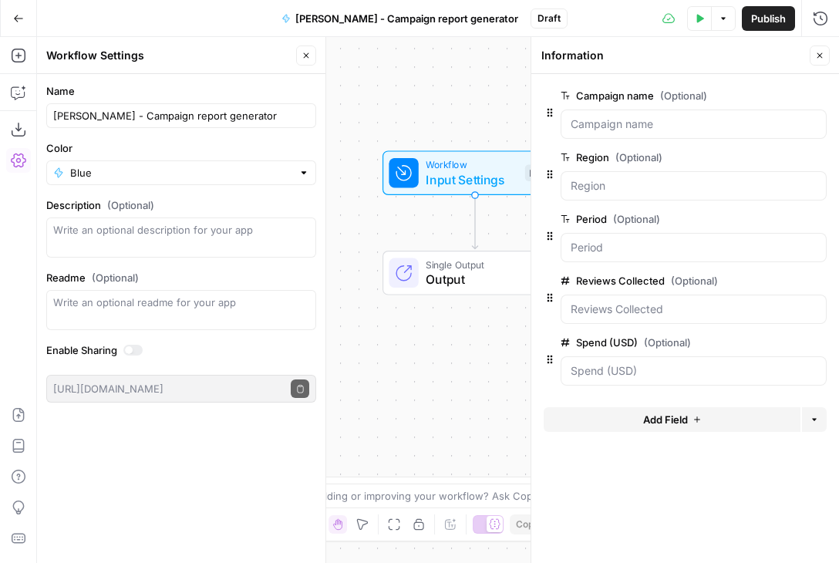
click at [425, 411] on div "Workflow Input Settings Inputs Single Output Output End" at bounding box center [438, 300] width 802 height 526
click at [818, 56] on icon "button" at bounding box center [819, 55] width 5 height 5
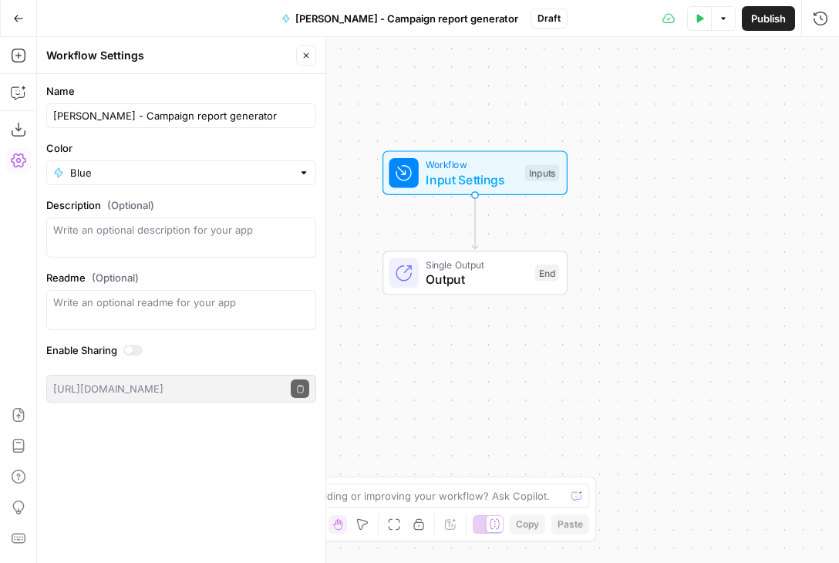
click at [488, 166] on span "Workflow" at bounding box center [471, 164] width 92 height 15
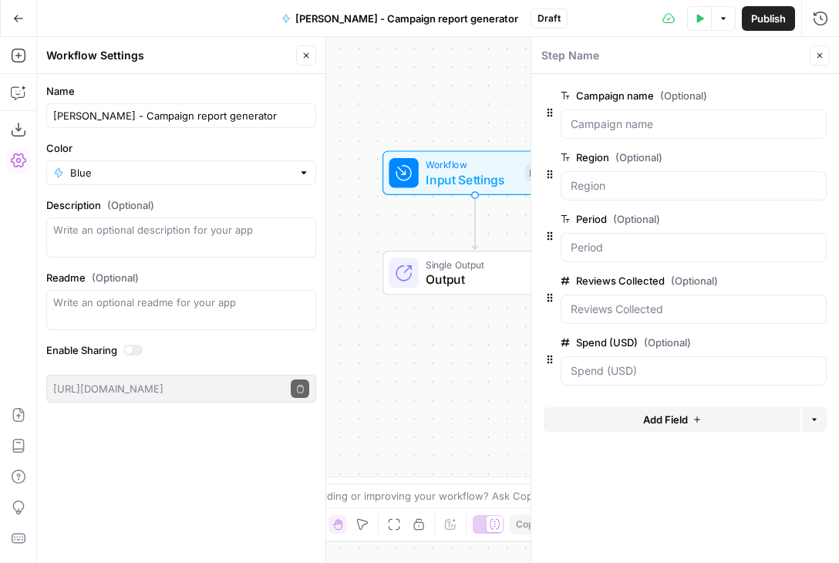
click at [438, 376] on div "Workflow Input Settings Inputs Single Output Output End" at bounding box center [438, 300] width 802 height 526
click at [809, 58] on div "Step Name Close" at bounding box center [684, 55] width 289 height 20
click at [818, 58] on icon "button" at bounding box center [819, 55] width 9 height 9
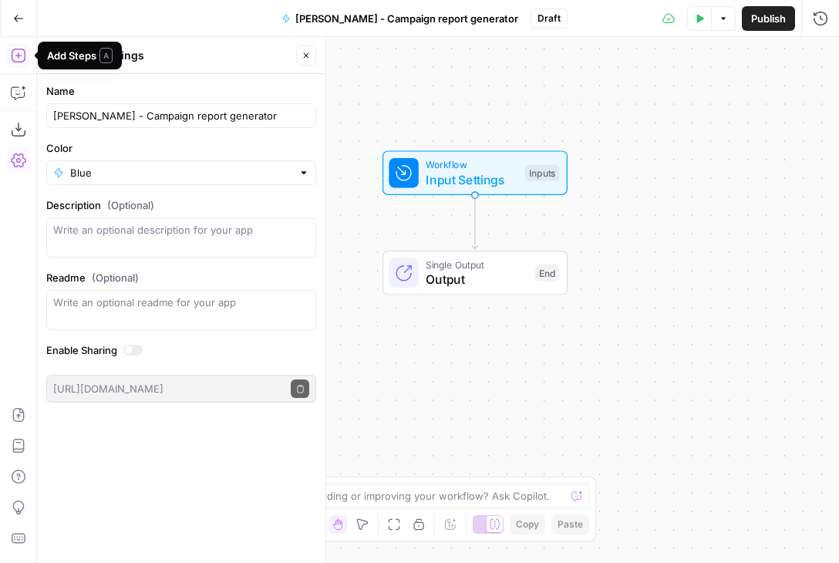
click at [16, 59] on icon "button" at bounding box center [18, 55] width 15 height 15
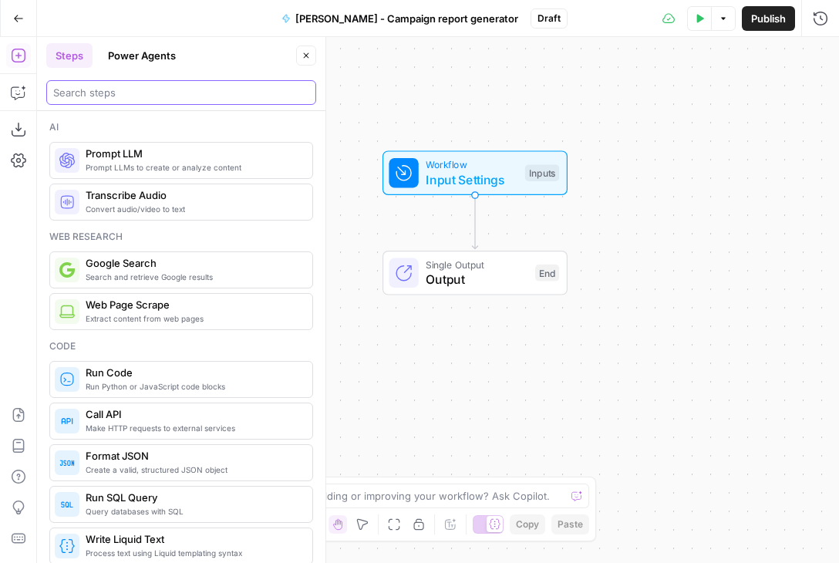
click at [150, 89] on input "search" at bounding box center [181, 92] width 256 height 15
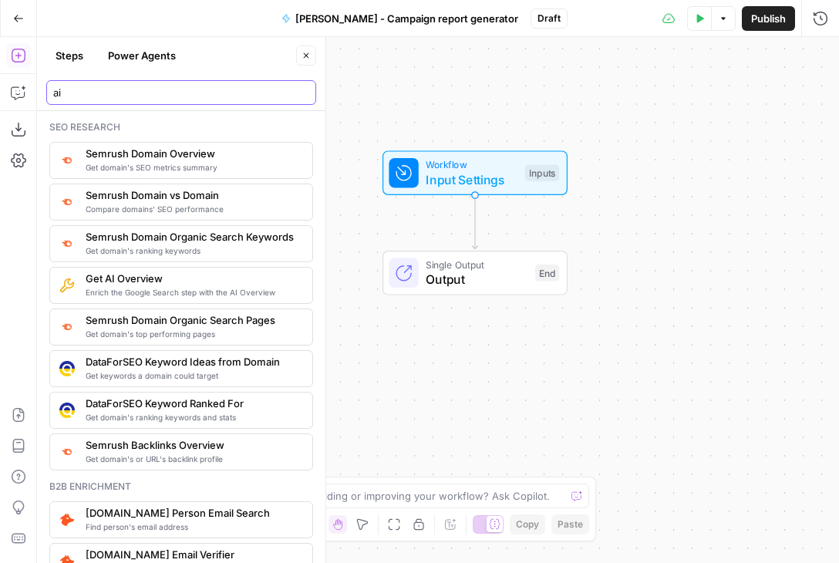
type input "a"
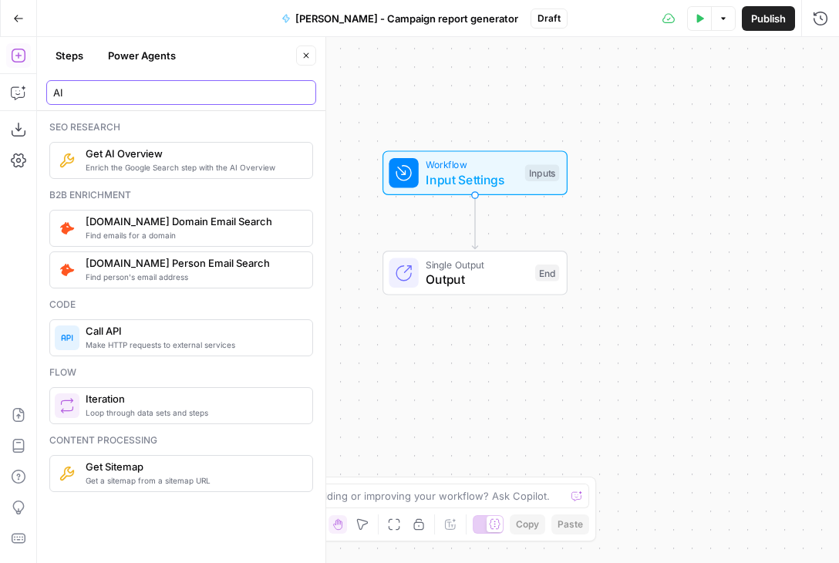
type input "A"
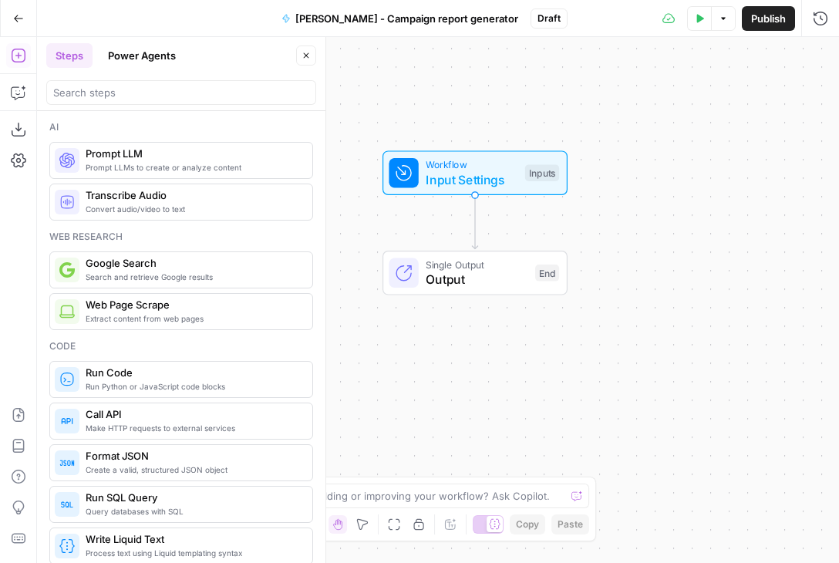
click at [142, 55] on button "Power Agents" at bounding box center [142, 55] width 86 height 25
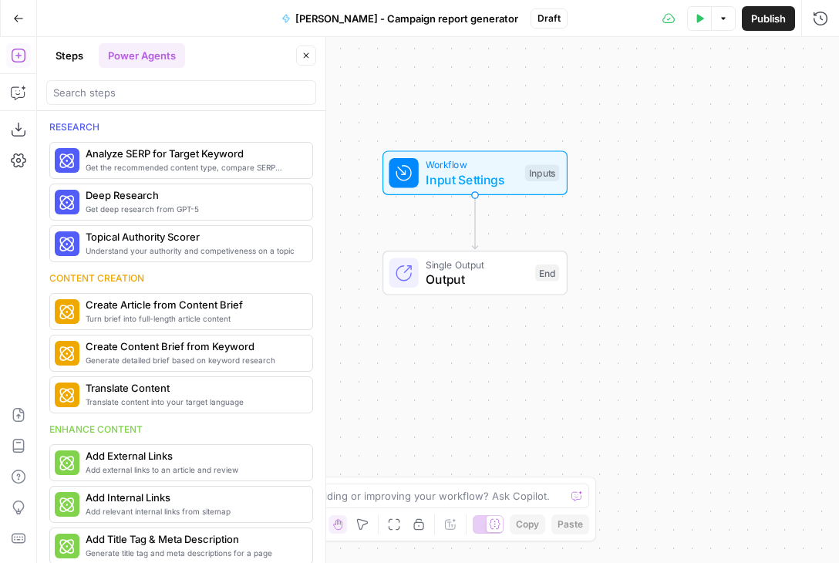
click at [49, 57] on button "Steps" at bounding box center [69, 55] width 46 height 25
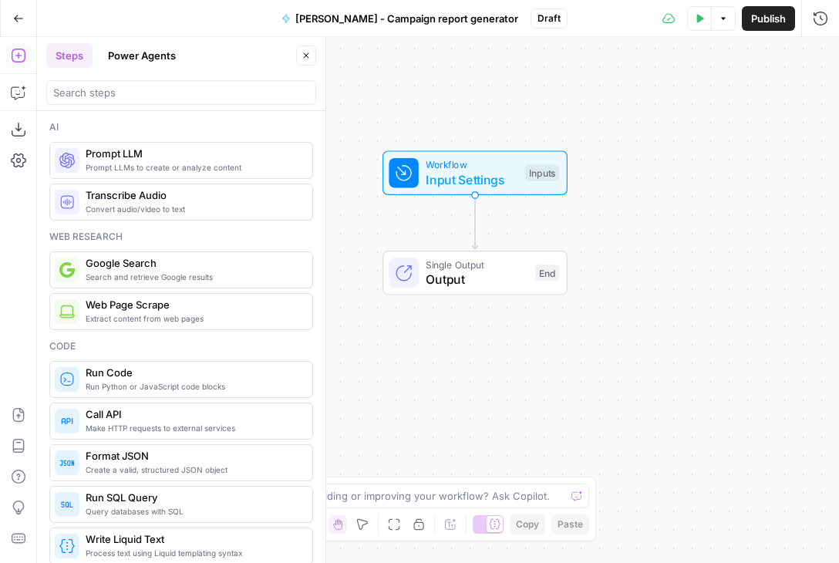
click at [186, 348] on div "Code" at bounding box center [181, 346] width 264 height 14
click at [191, 163] on span "Prompt LLMs to create or analyze content" at bounding box center [193, 167] width 214 height 12
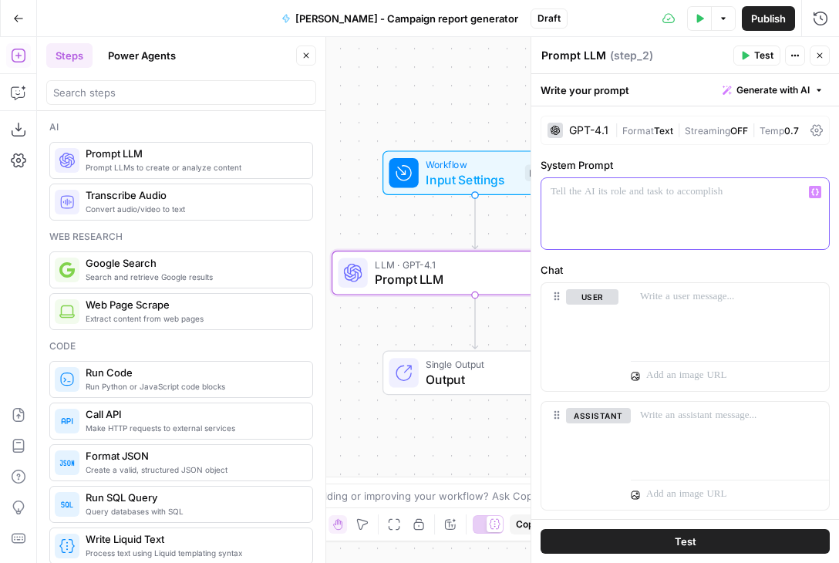
click at [594, 224] on div at bounding box center [685, 213] width 288 height 71
click at [822, 59] on icon "button" at bounding box center [819, 55] width 9 height 9
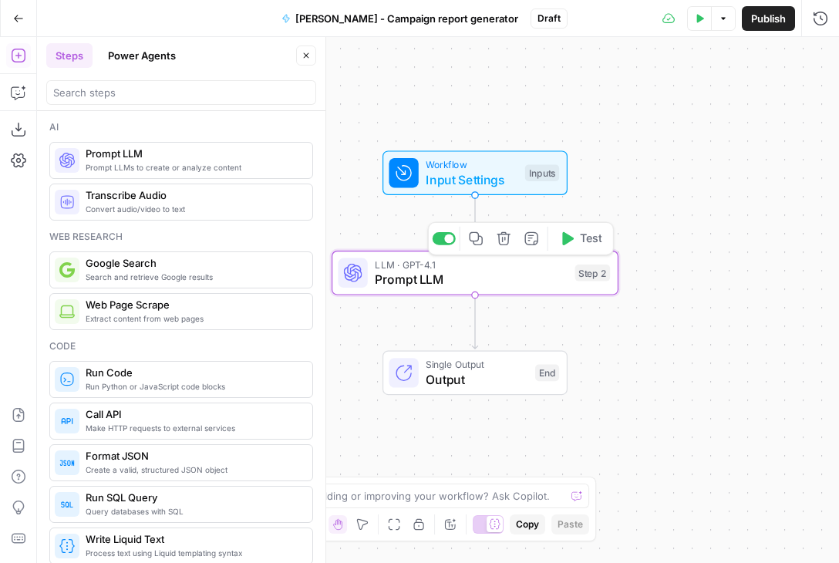
click at [504, 244] on icon "button" at bounding box center [502, 238] width 13 height 13
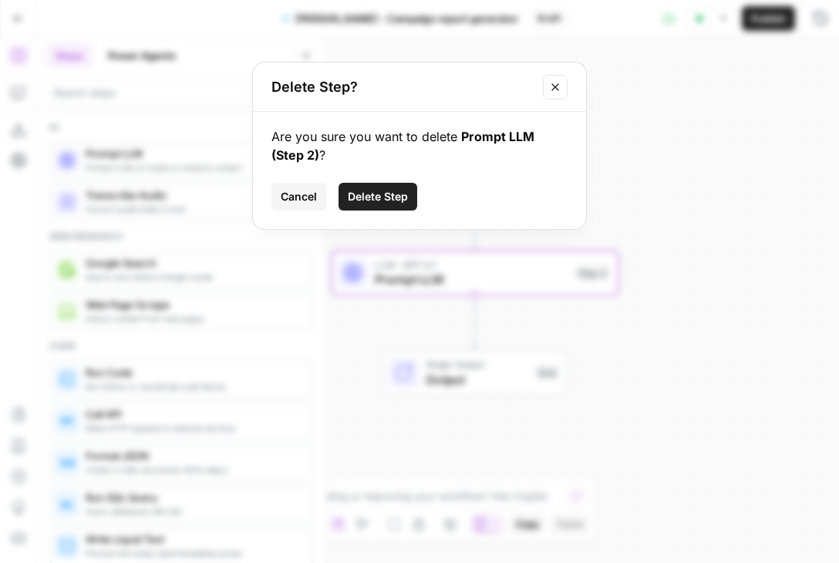
click at [395, 197] on span "Delete Step" at bounding box center [378, 196] width 60 height 15
